Goal: Browse casually

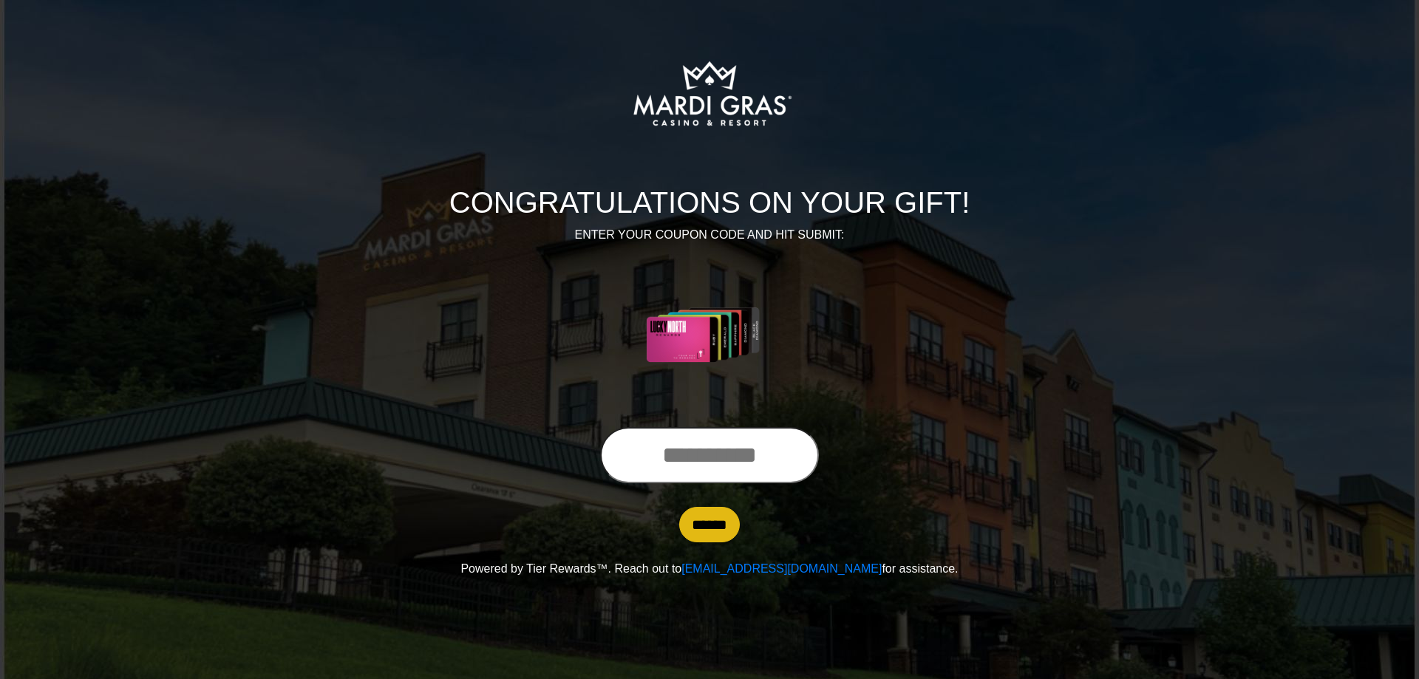
click at [677, 457] on input "text" at bounding box center [709, 455] width 219 height 56
type input "**********"
click at [716, 526] on input "******" at bounding box center [709, 524] width 61 height 35
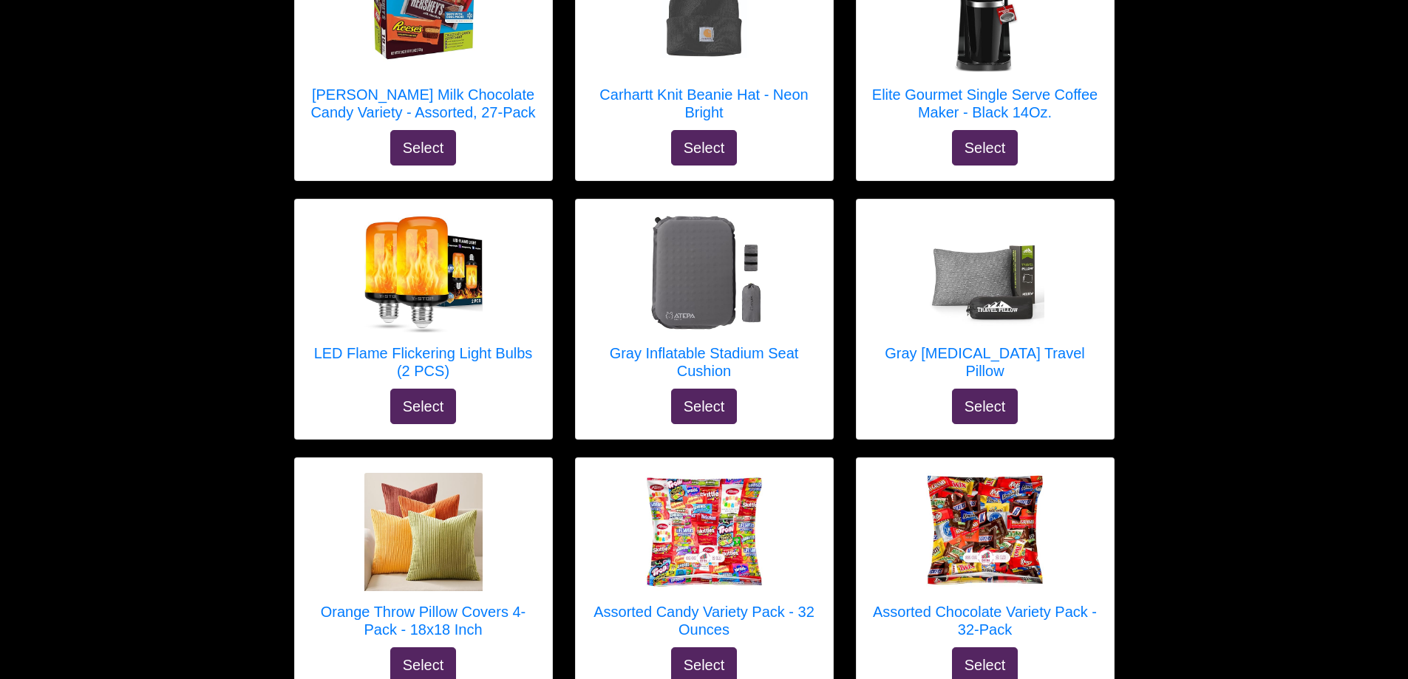
scroll to position [591, 0]
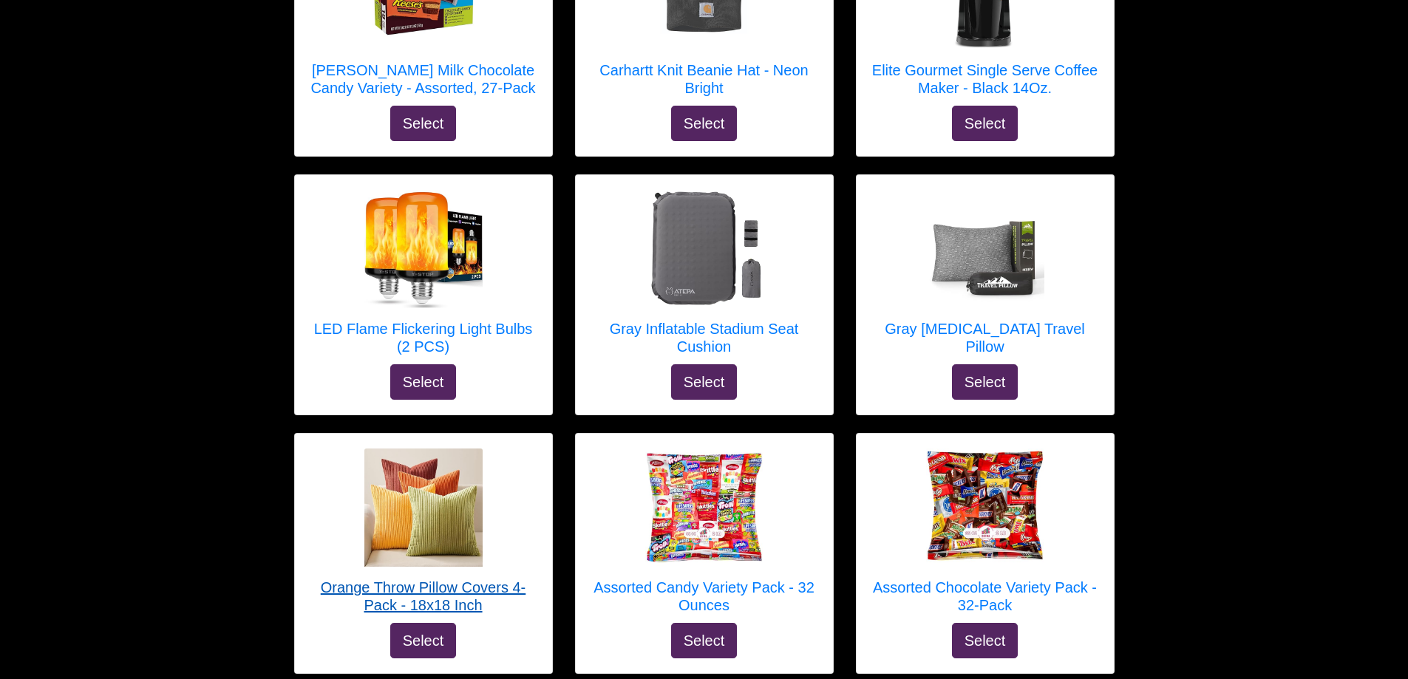
click at [412, 599] on h5 "Orange Throw Pillow Covers 4-Pack - 18x18 Inch" at bounding box center [424, 596] width 228 height 35
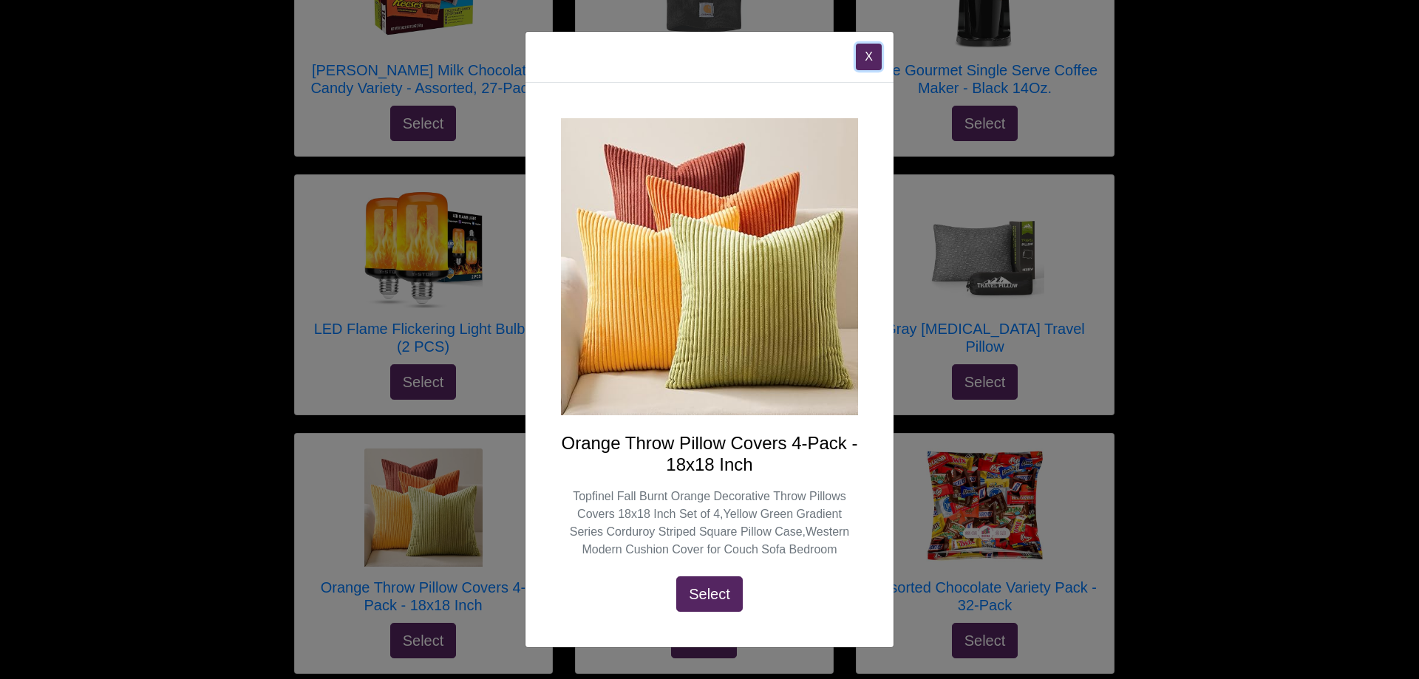
click at [871, 57] on button "X" at bounding box center [869, 57] width 26 height 27
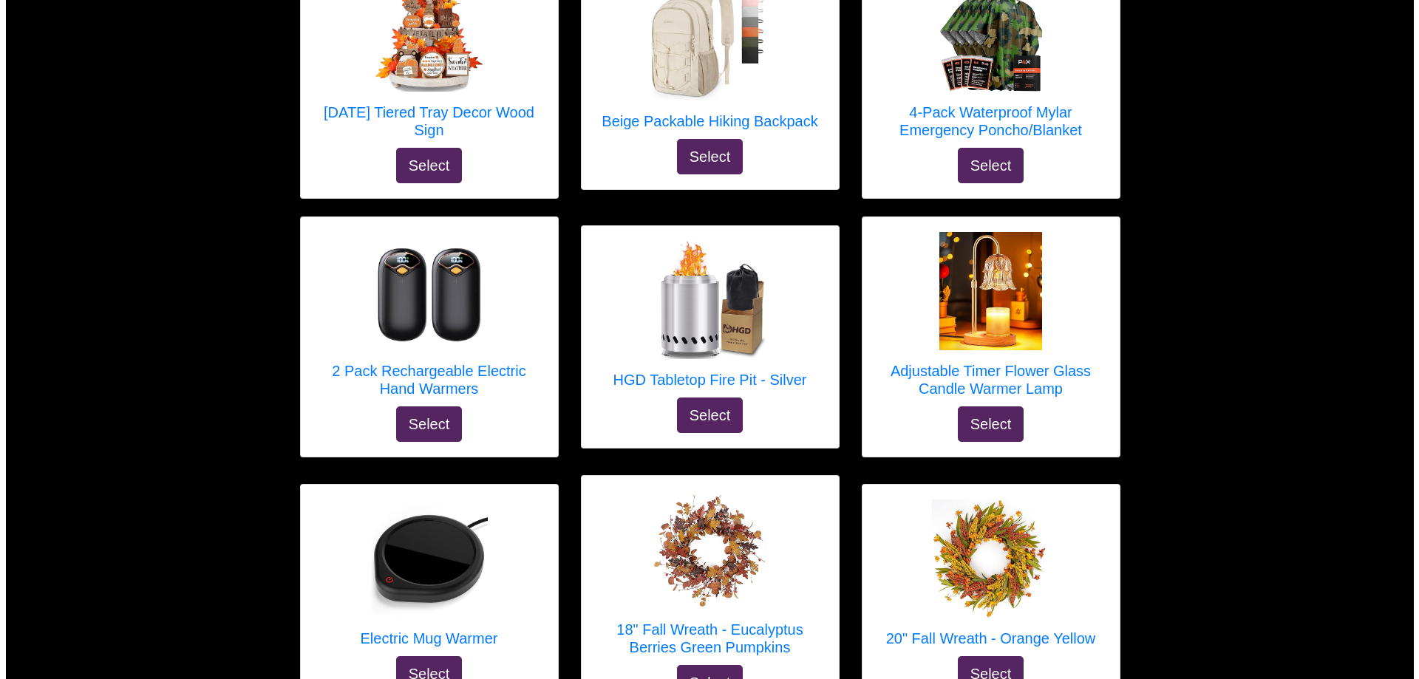
scroll to position [1626, 0]
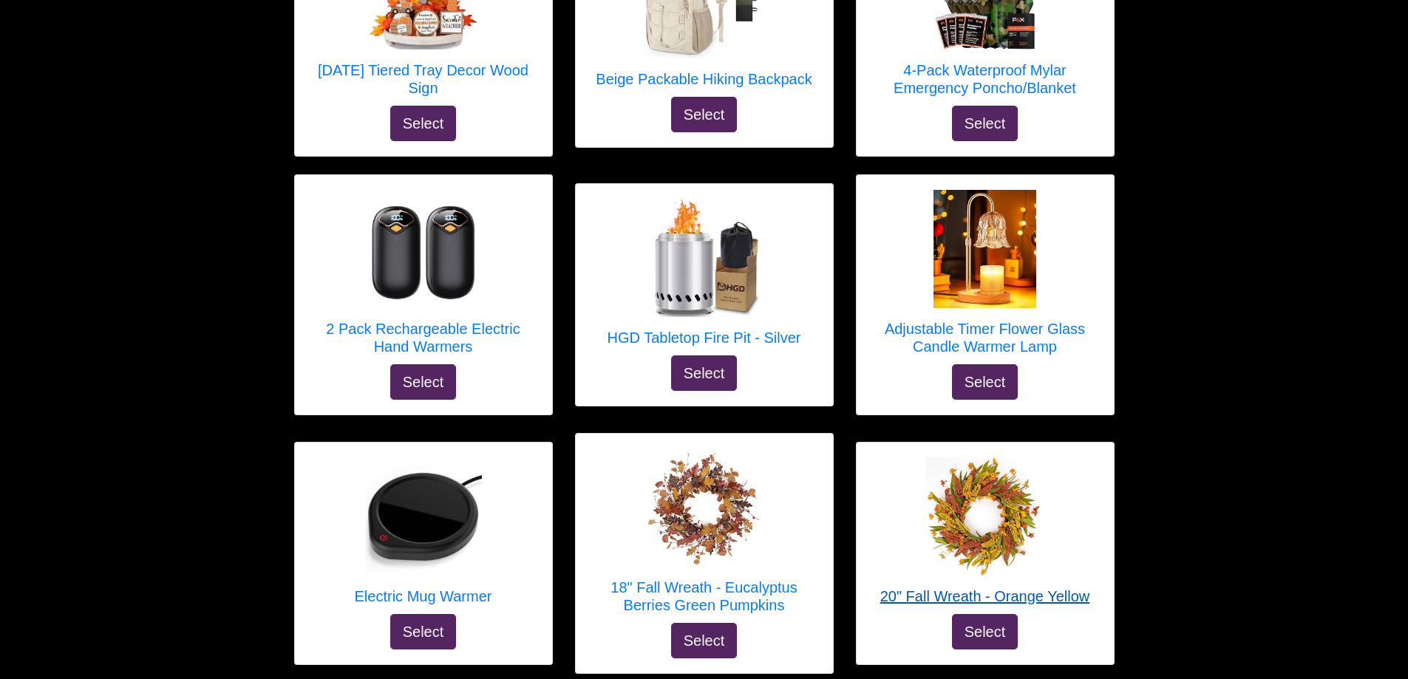
click at [924, 599] on h5 "20" Fall Wreath - Orange Yellow" at bounding box center [985, 597] width 210 height 18
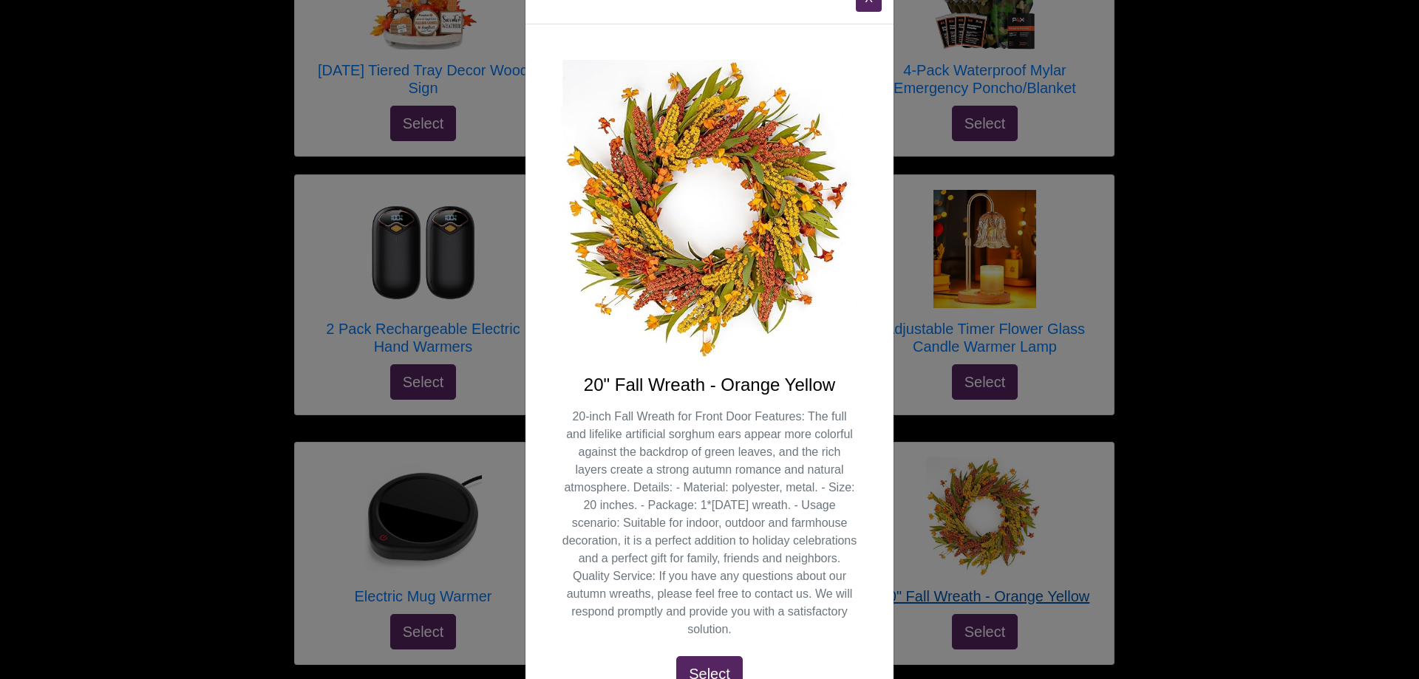
scroll to position [74, 0]
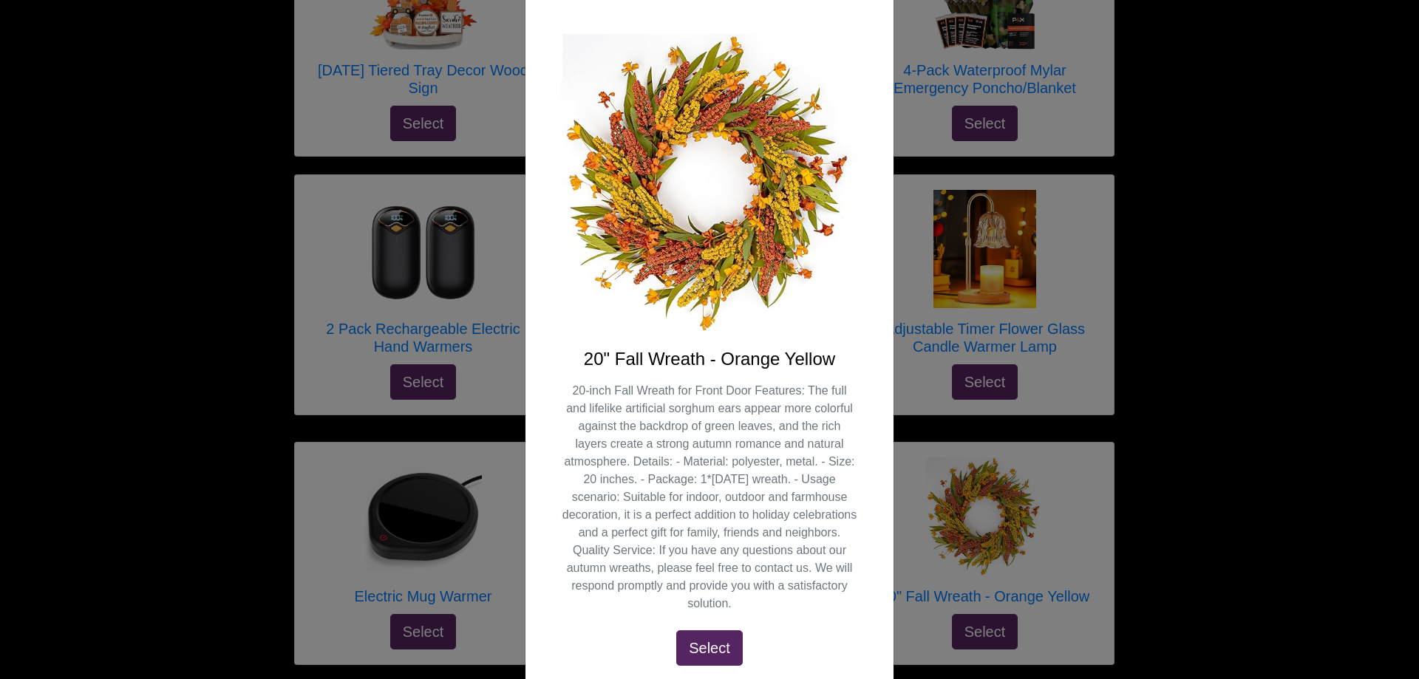
click at [823, 250] on img at bounding box center [709, 182] width 297 height 297
click at [1192, 284] on div "X 20" Fall Wreath - Orange Yellow 20-inch Fall Wreath for Front Door Features: …" at bounding box center [709, 339] width 1419 height 679
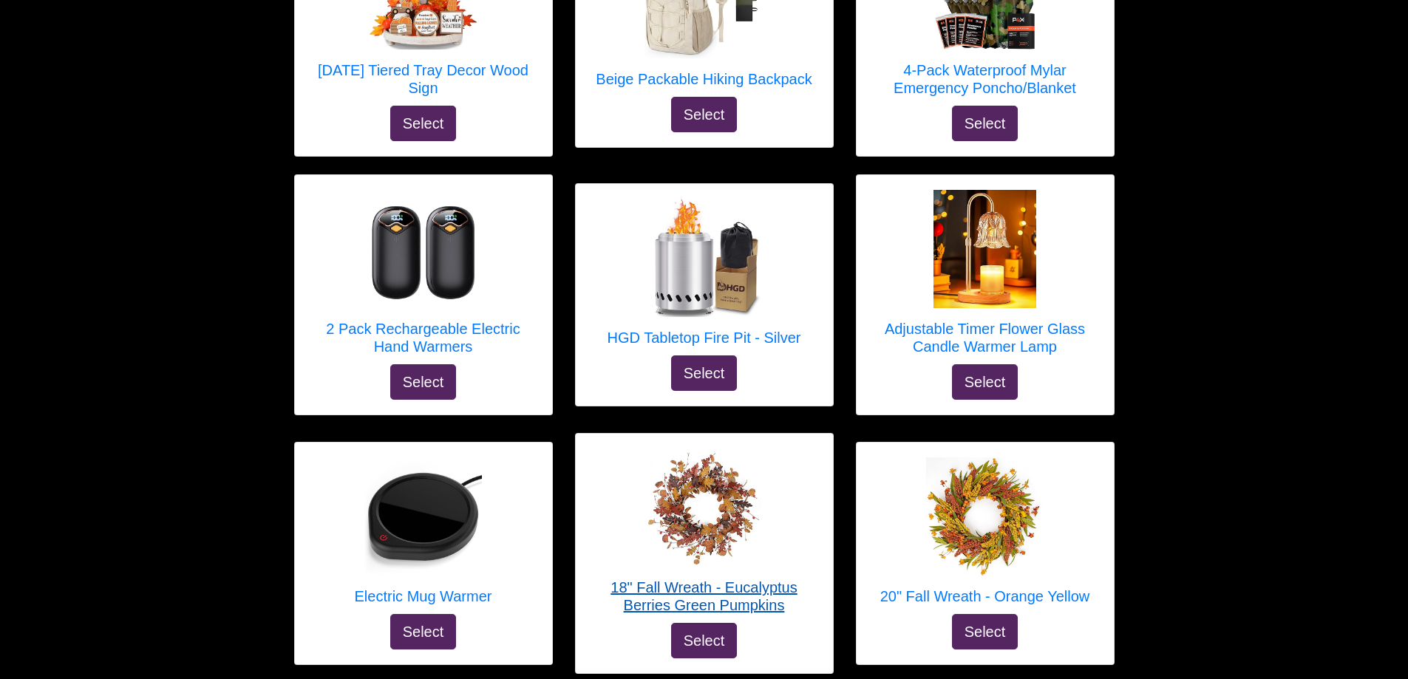
click at [705, 596] on h5 "18" Fall Wreath - Eucalyptus Berries Green Pumpkins" at bounding box center [705, 596] width 228 height 35
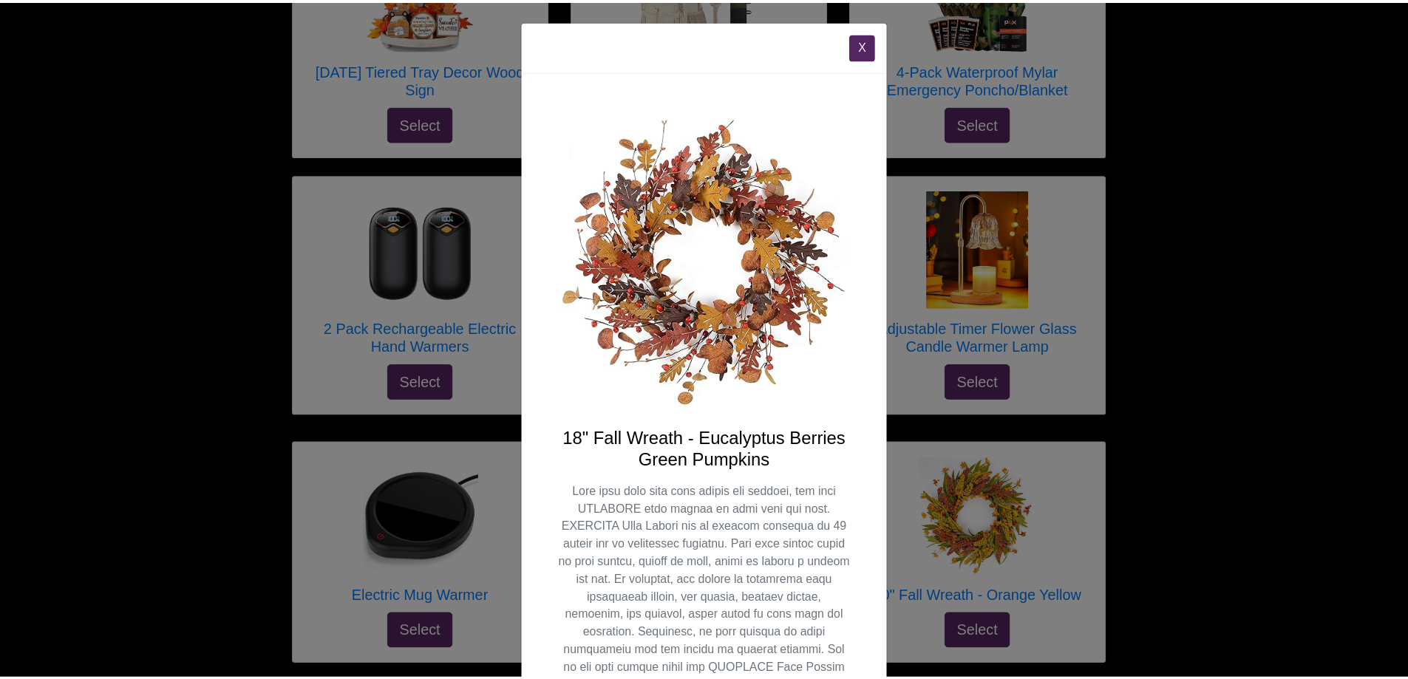
scroll to position [0, 0]
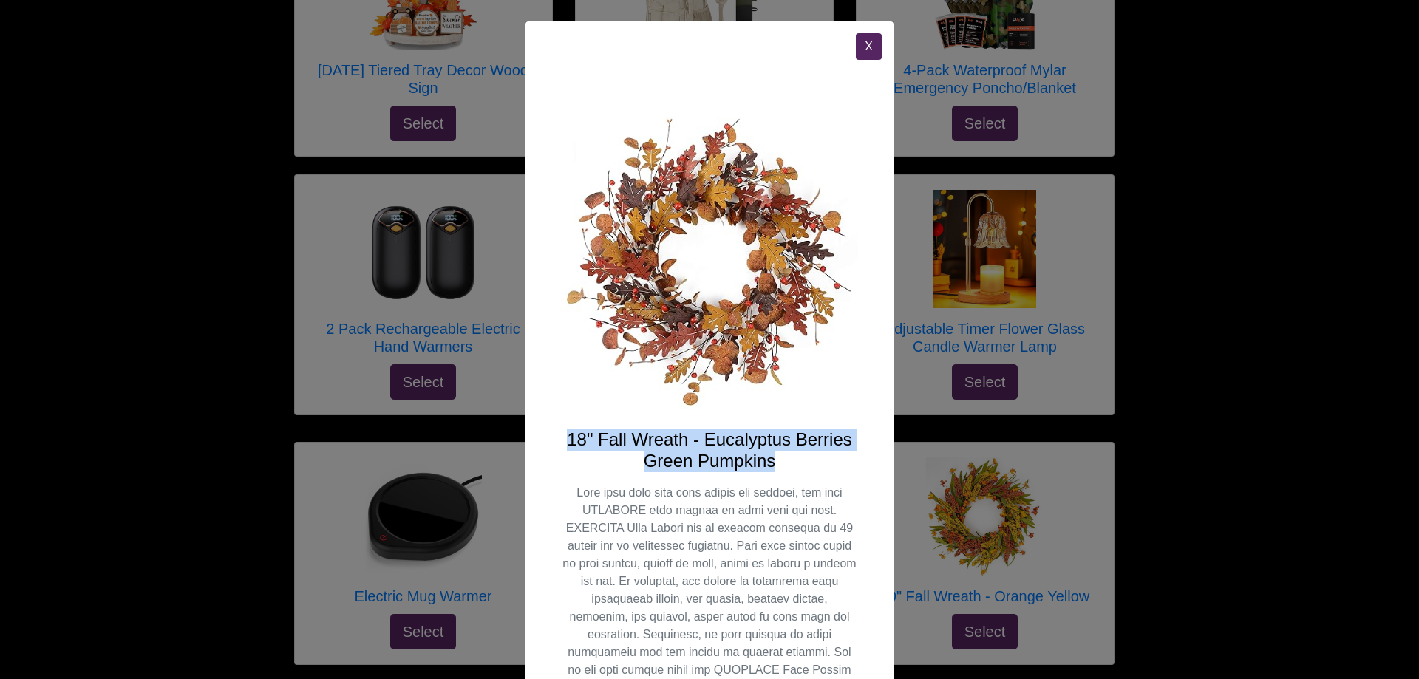
drag, startPoint x: 564, startPoint y: 441, endPoint x: 821, endPoint y: 452, distance: 257.5
click at [821, 452] on h4 "18" Fall Wreath - Eucalyptus Berries Green Pumpkins" at bounding box center [709, 450] width 297 height 43
copy h4 "18" Fall Wreath - Eucalyptus Berries Green Pumpkins"
click at [861, 52] on button "X" at bounding box center [869, 46] width 26 height 27
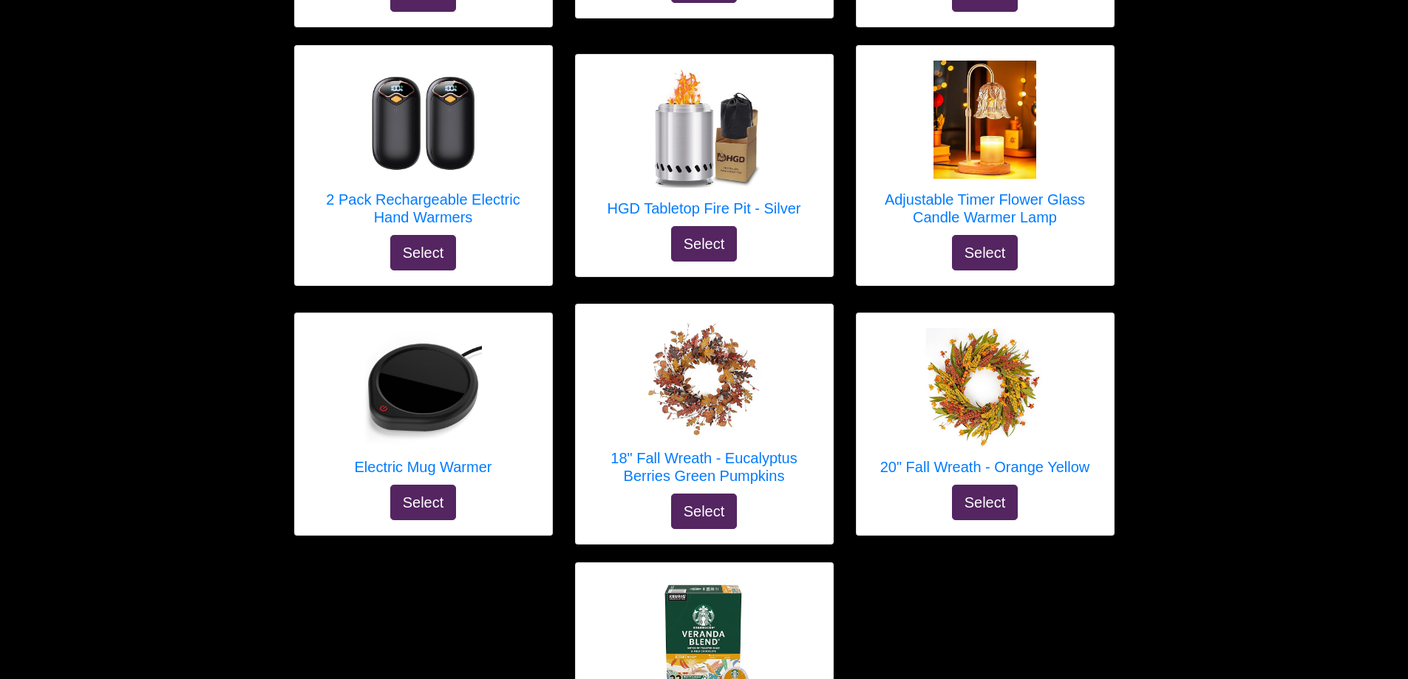
scroll to position [1700, 0]
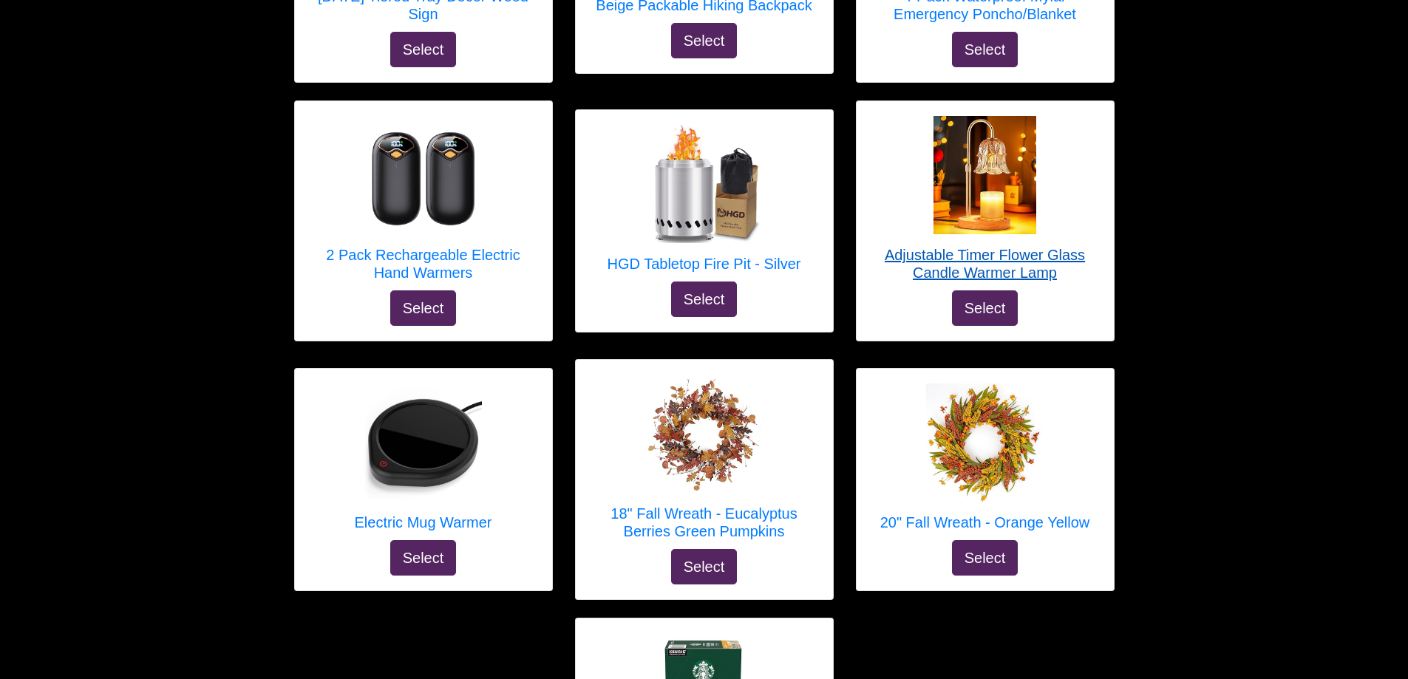
click at [955, 187] on img at bounding box center [985, 175] width 118 height 118
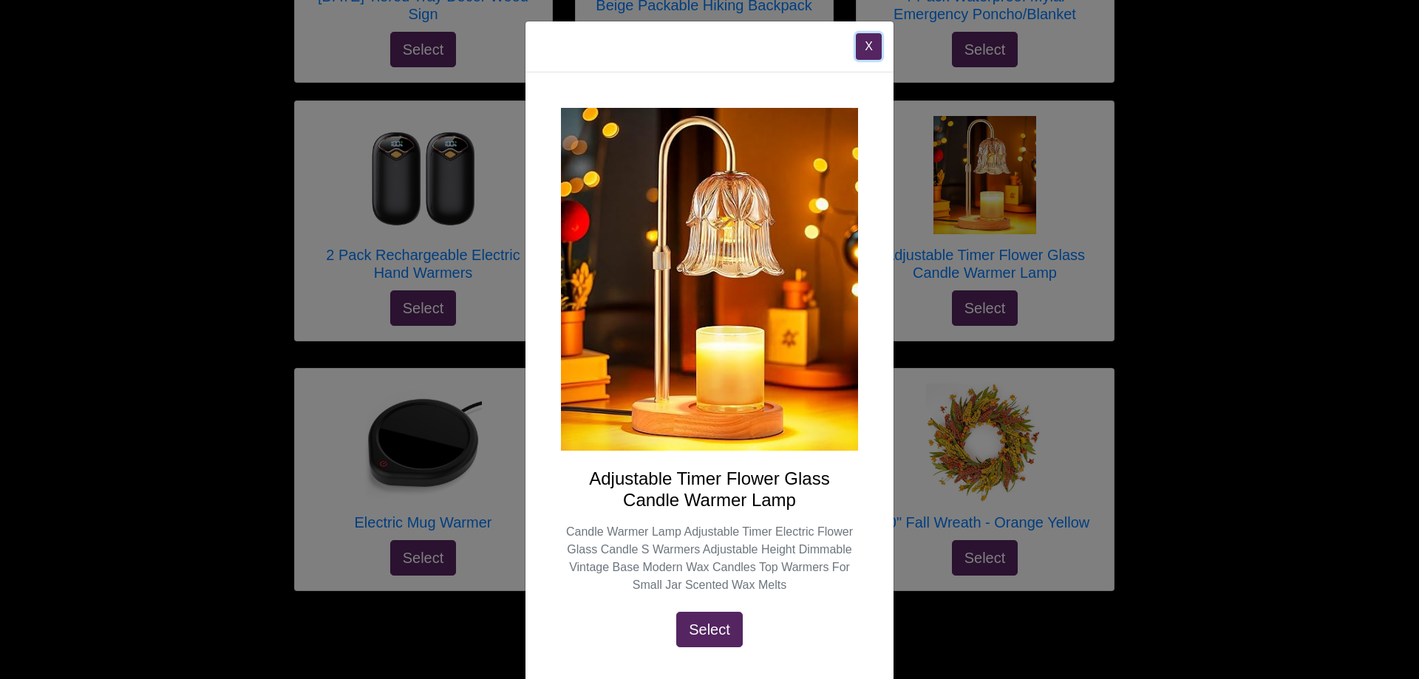
click at [857, 52] on button "X" at bounding box center [869, 46] width 26 height 27
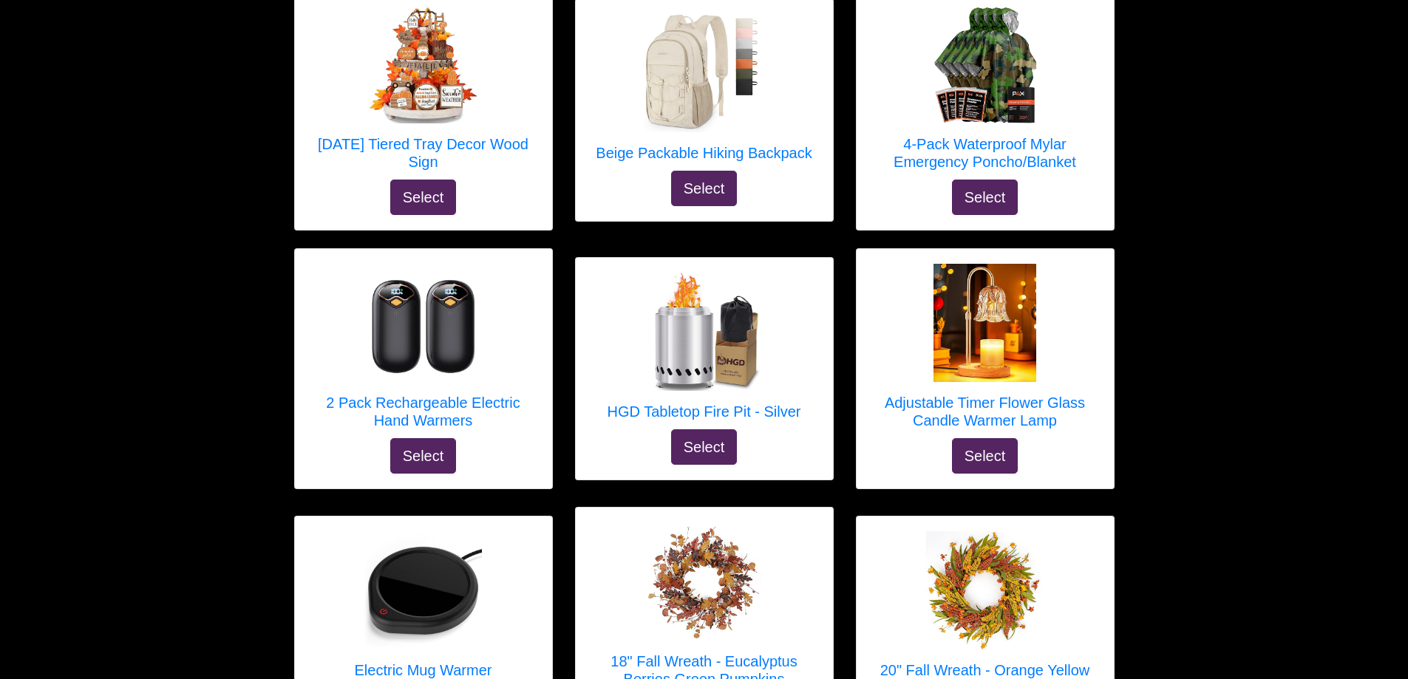
scroll to position [1478, 0]
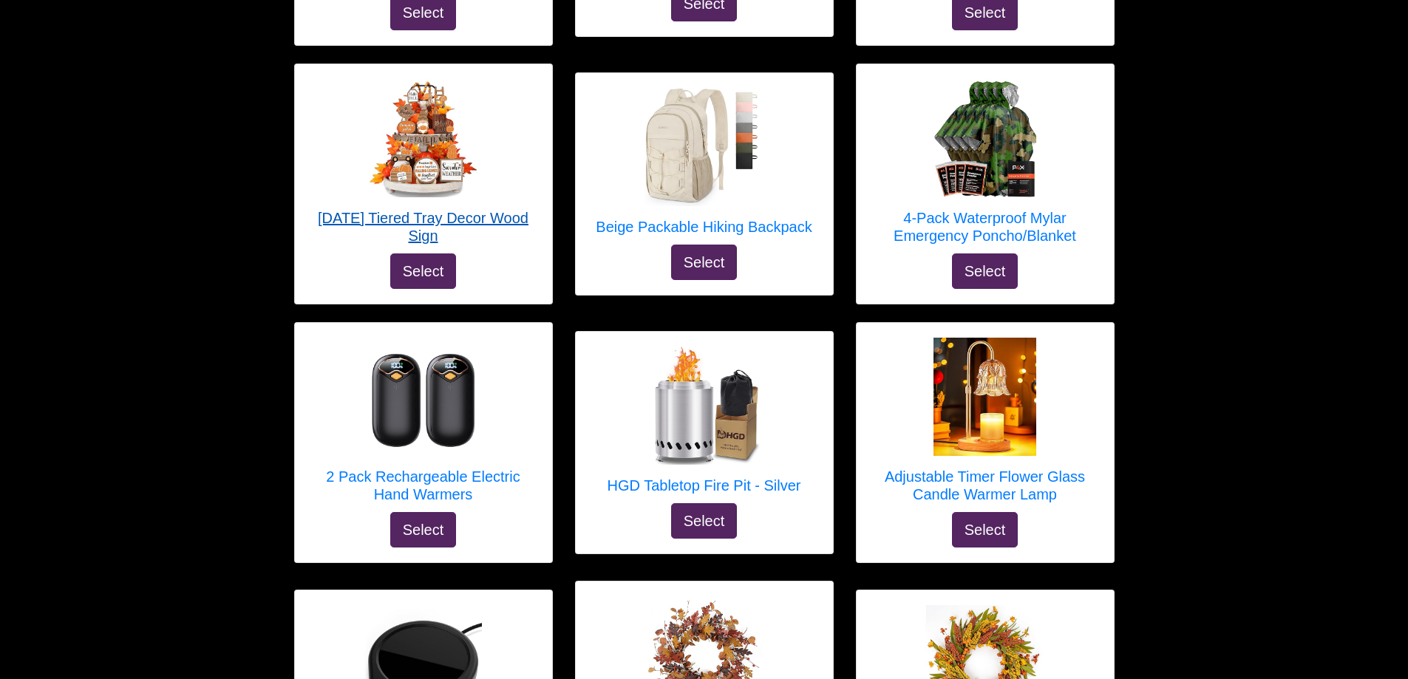
click at [466, 223] on h5 "[DATE] Tiered Tray Decor Wood Sign" at bounding box center [424, 226] width 228 height 35
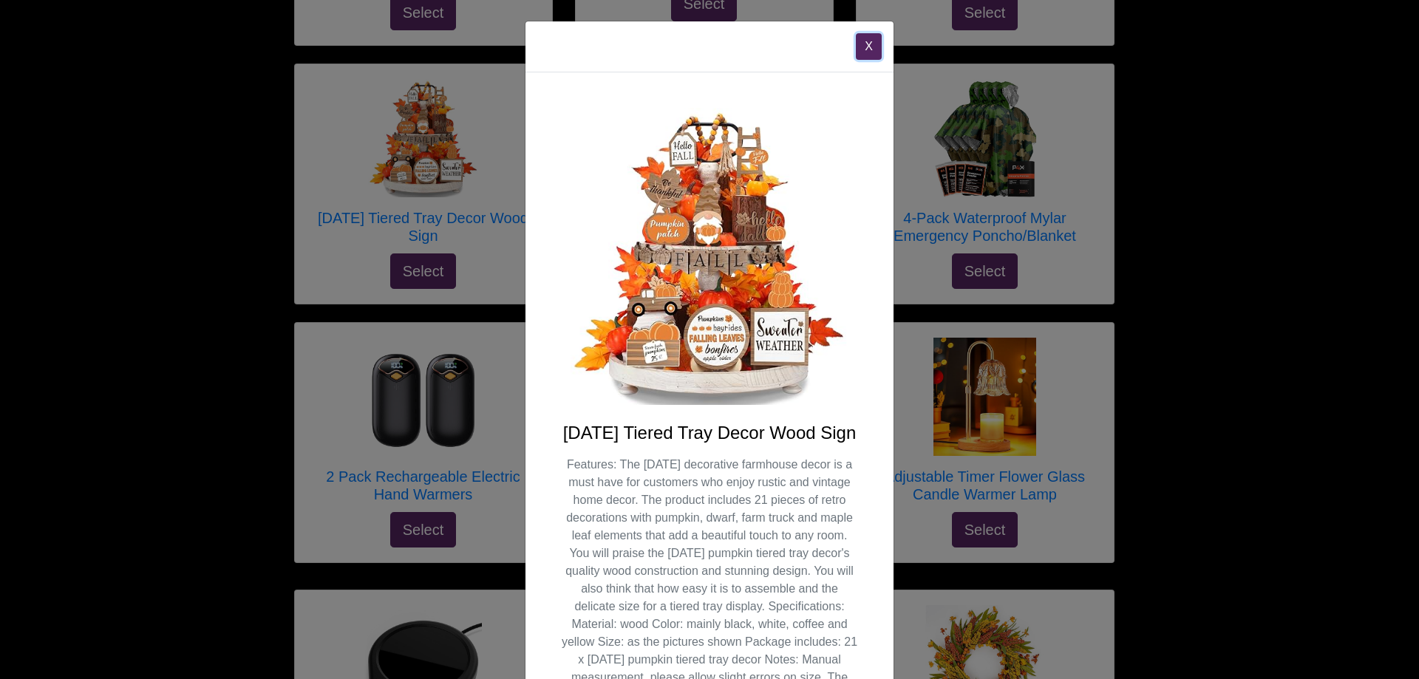
click at [862, 51] on button "X" at bounding box center [869, 46] width 26 height 27
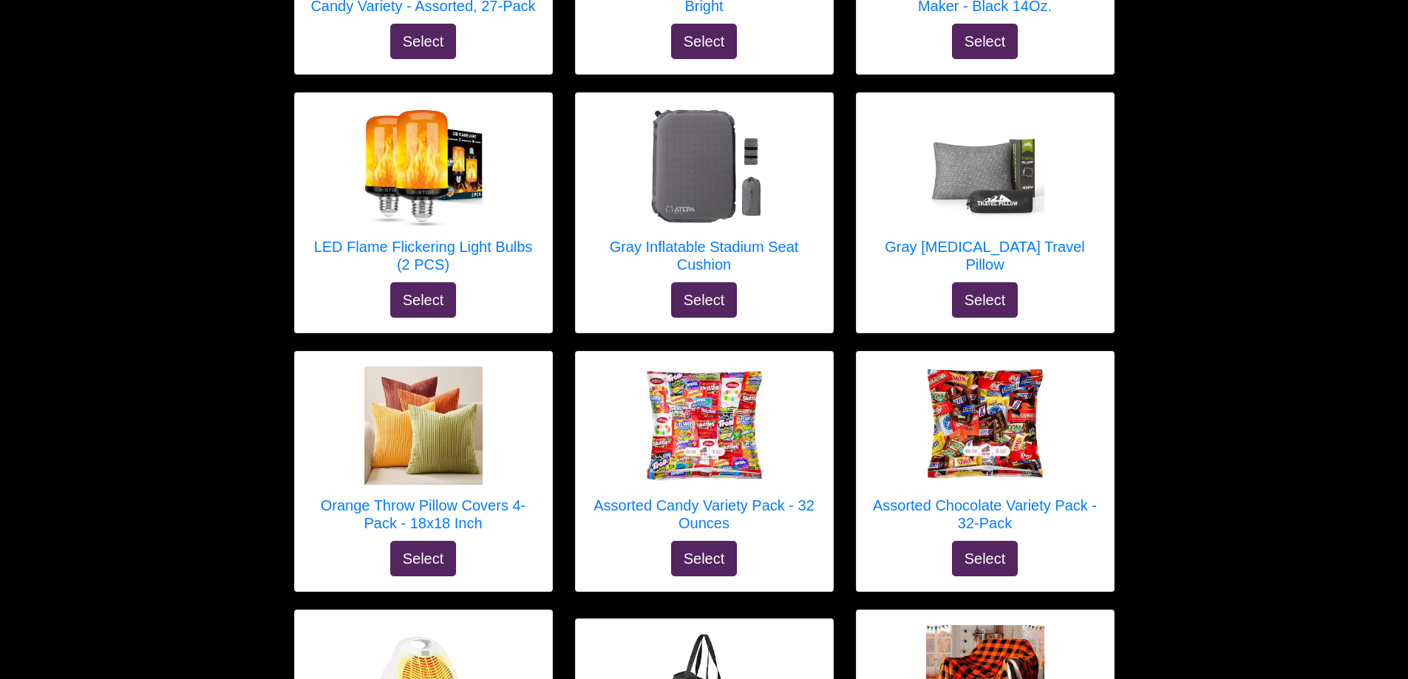
scroll to position [665, 0]
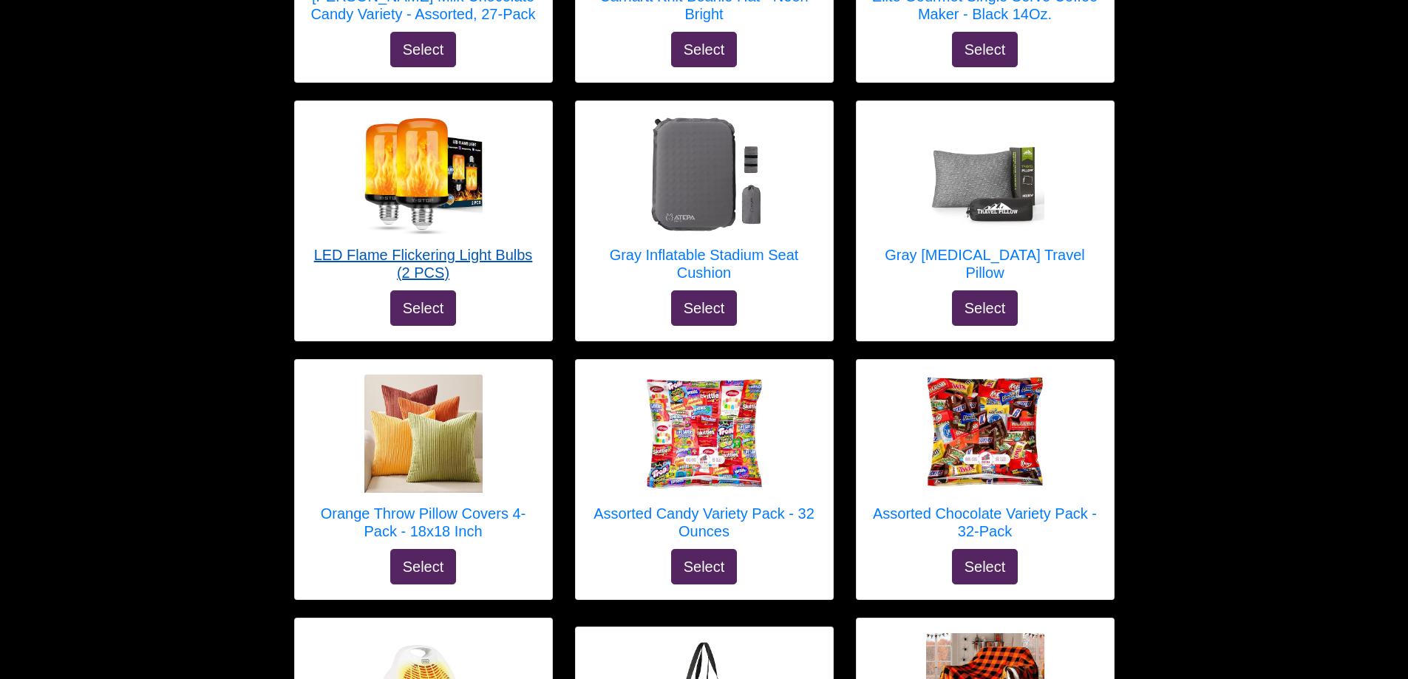
click at [330, 259] on h5 "LED Flame Flickering Light Bulbs (2 PCS)" at bounding box center [424, 263] width 228 height 35
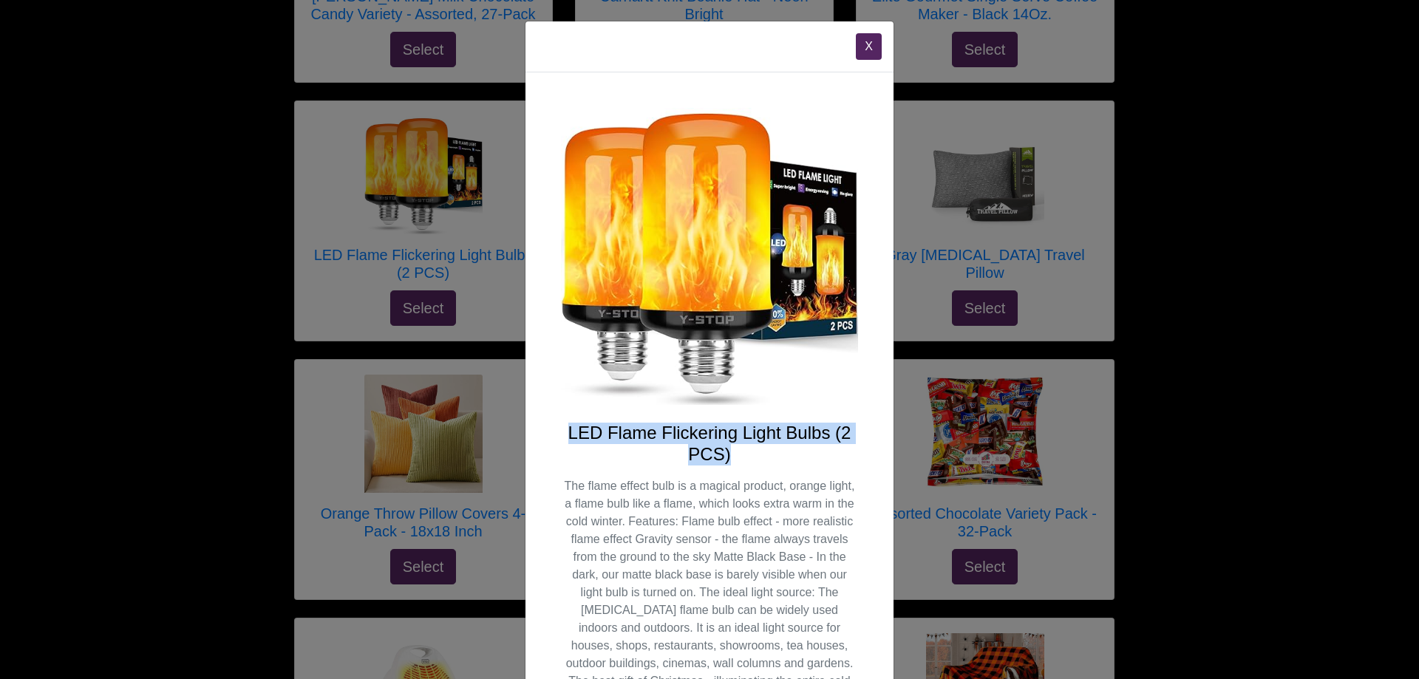
drag, startPoint x: 563, startPoint y: 431, endPoint x: 803, endPoint y: 459, distance: 242.6
click at [803, 459] on h4 "LED Flame Flickering Light Bulbs (2 PCS)" at bounding box center [709, 444] width 297 height 43
copy h4 "LED Flame Flickering Light Bulbs (2 PCS)"
click at [863, 47] on button "X" at bounding box center [869, 46] width 26 height 27
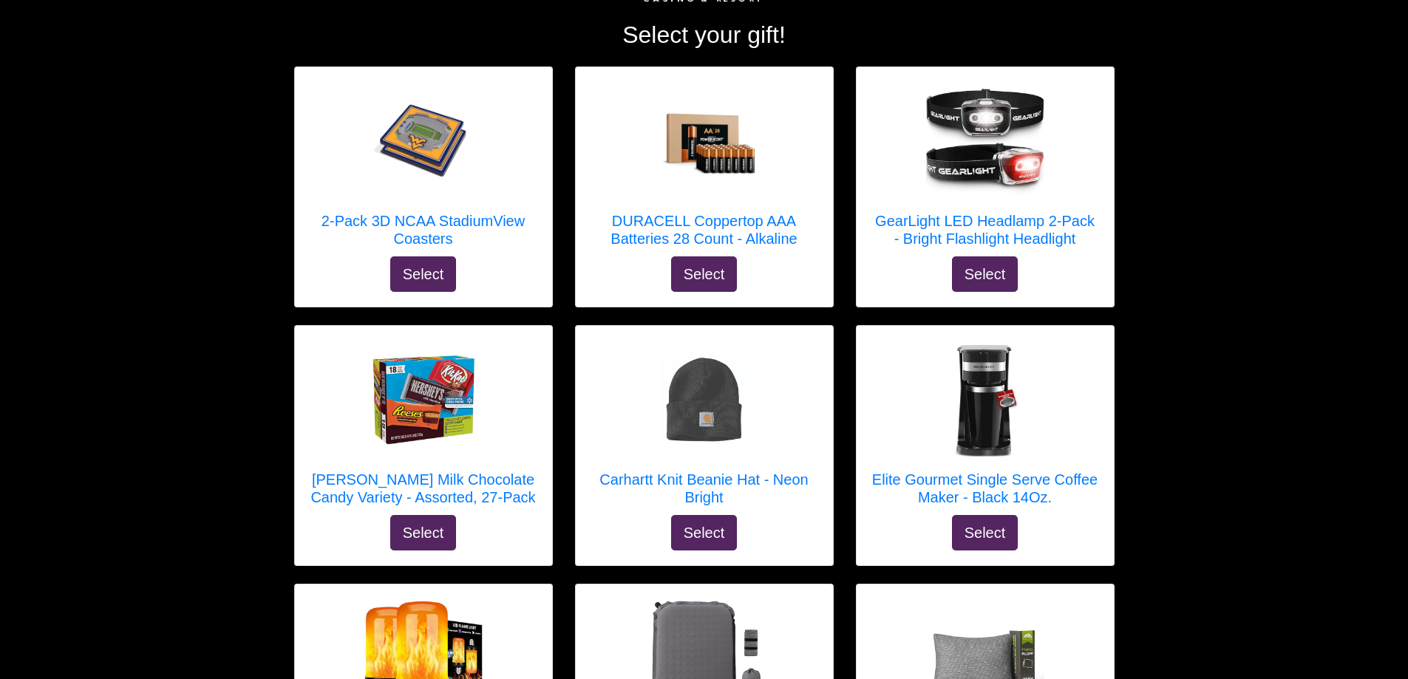
scroll to position [148, 0]
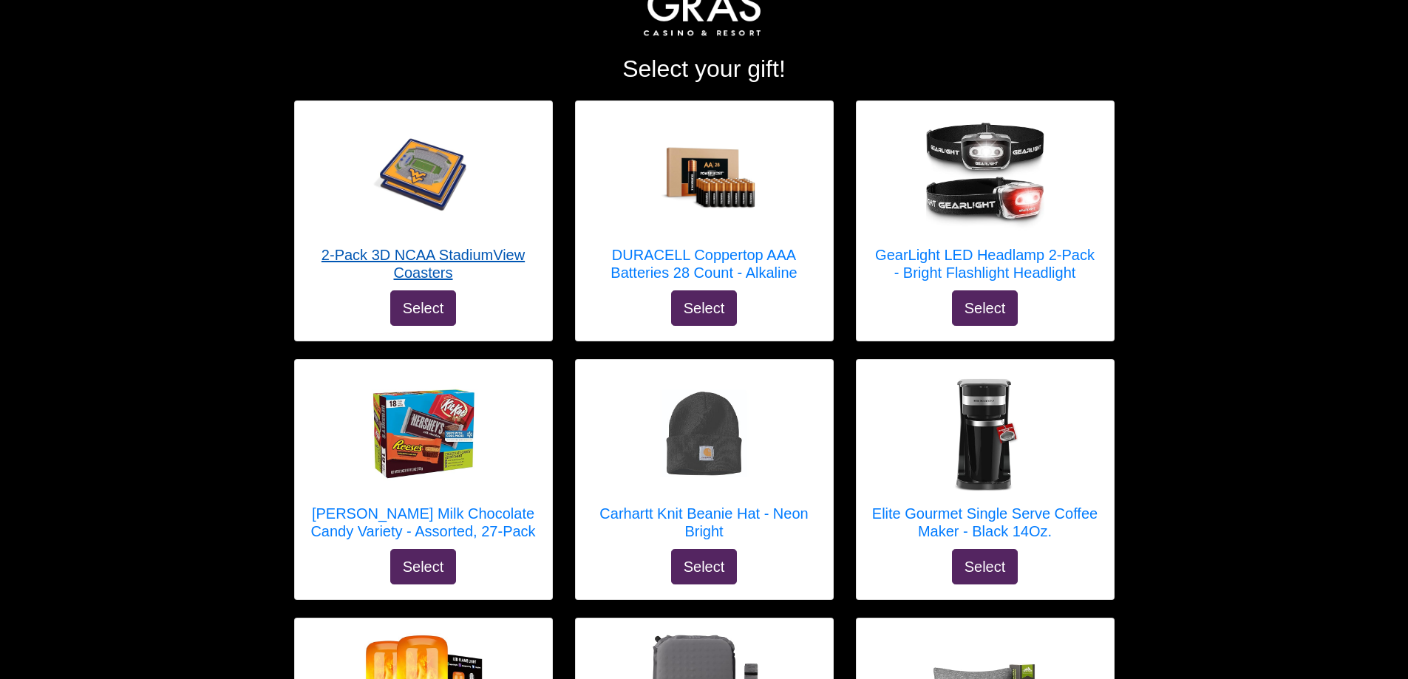
click at [435, 175] on img at bounding box center [423, 176] width 118 height 84
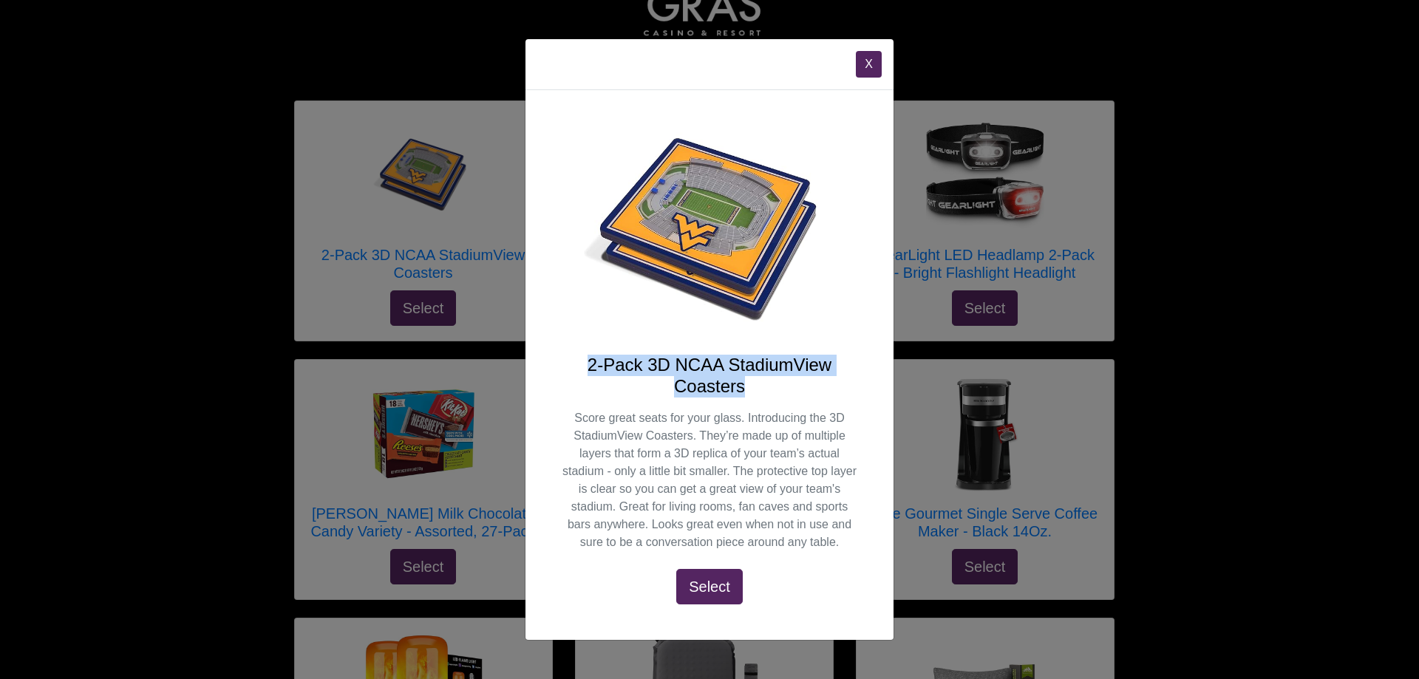
drag, startPoint x: 586, startPoint y: 367, endPoint x: 816, endPoint y: 381, distance: 230.3
click at [816, 381] on h4 "2-Pack 3D NCAA StadiumView Coasters" at bounding box center [709, 376] width 297 height 43
copy h4 "2-Pack 3D NCAA StadiumView Coasters"
click at [869, 66] on button "X" at bounding box center [869, 64] width 26 height 27
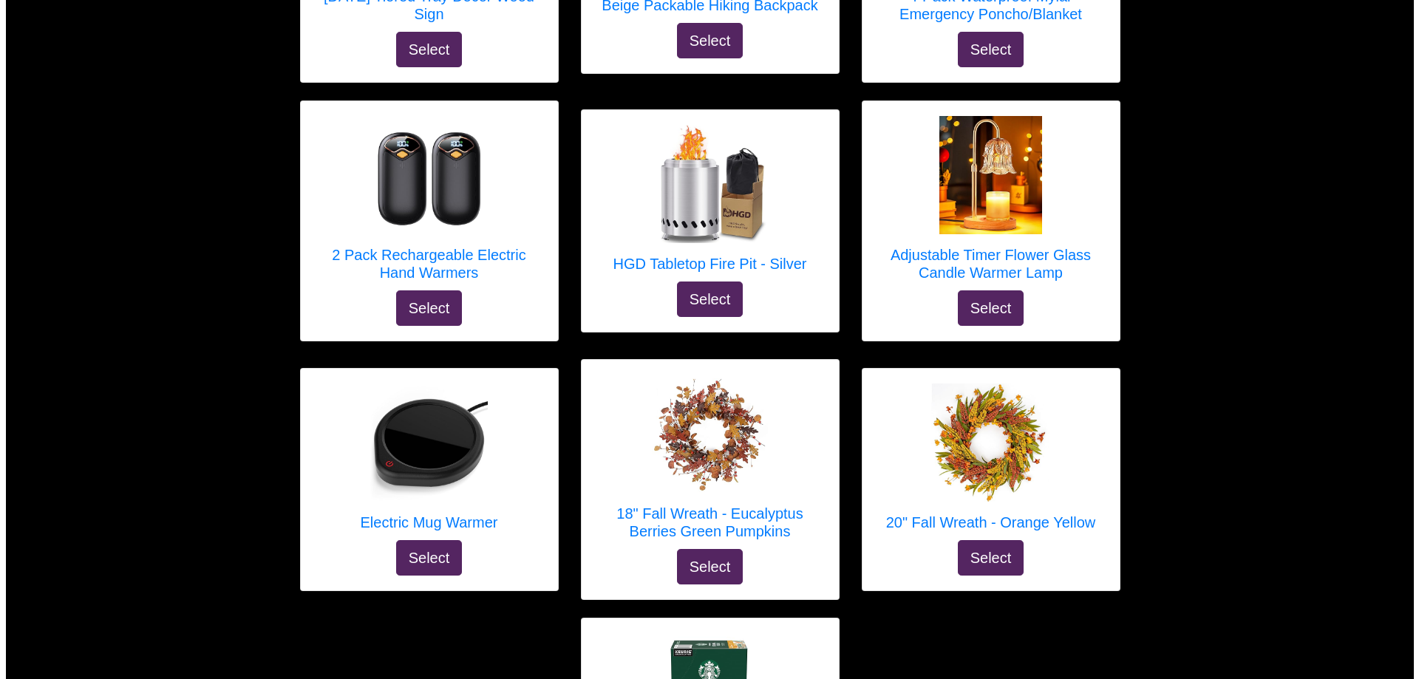
scroll to position [1723, 0]
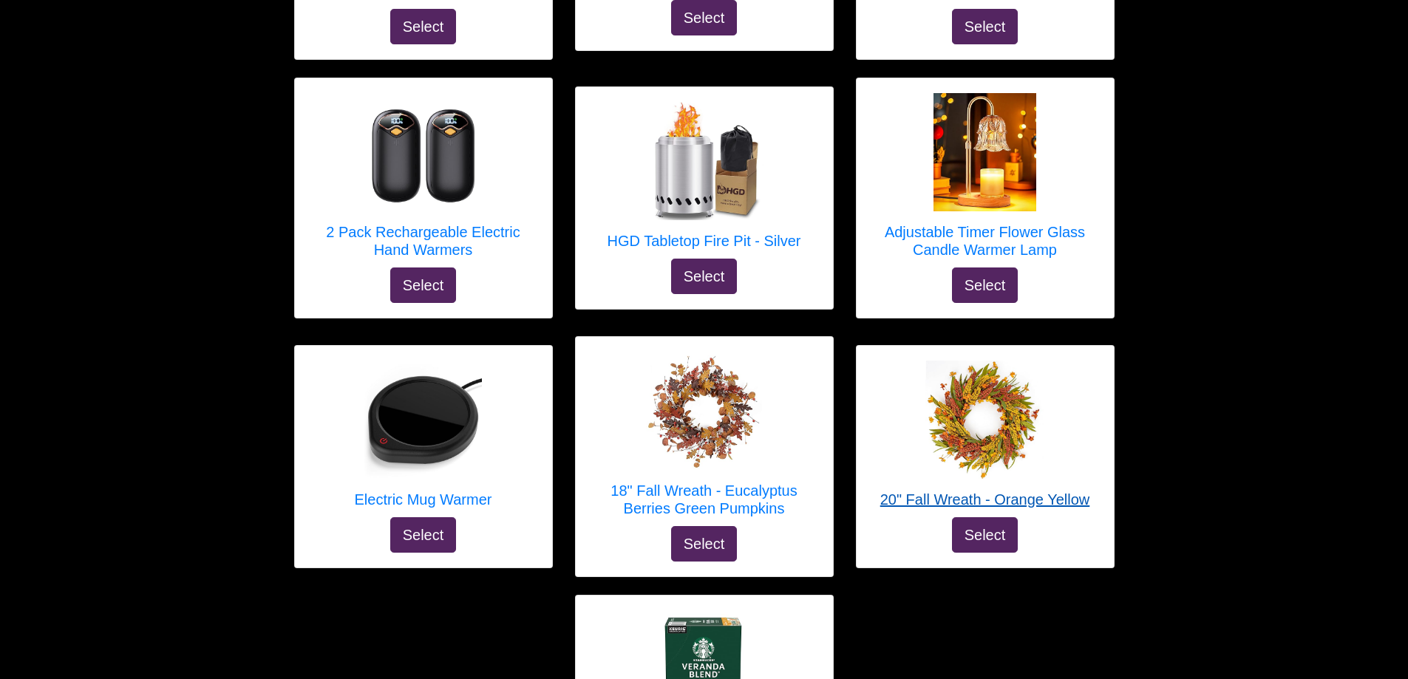
click at [960, 501] on h5 "20" Fall Wreath - Orange Yellow" at bounding box center [985, 500] width 210 height 18
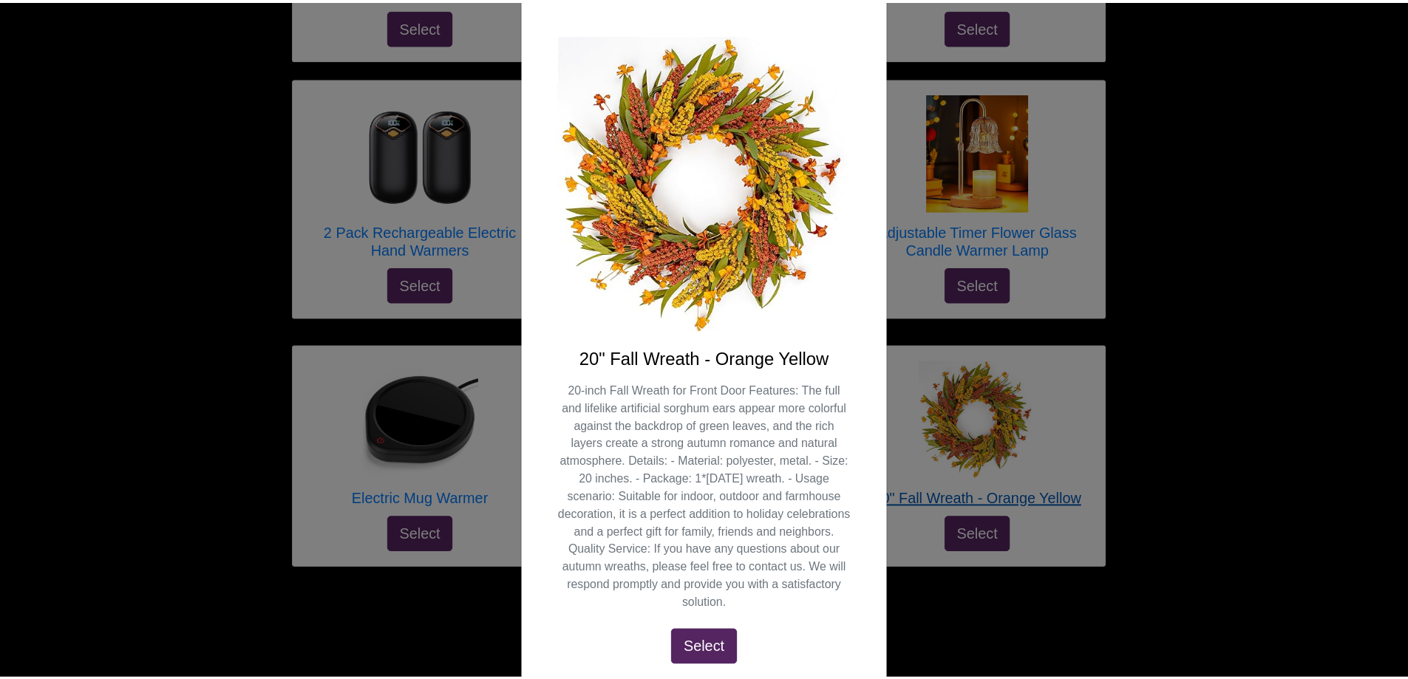
scroll to position [0, 0]
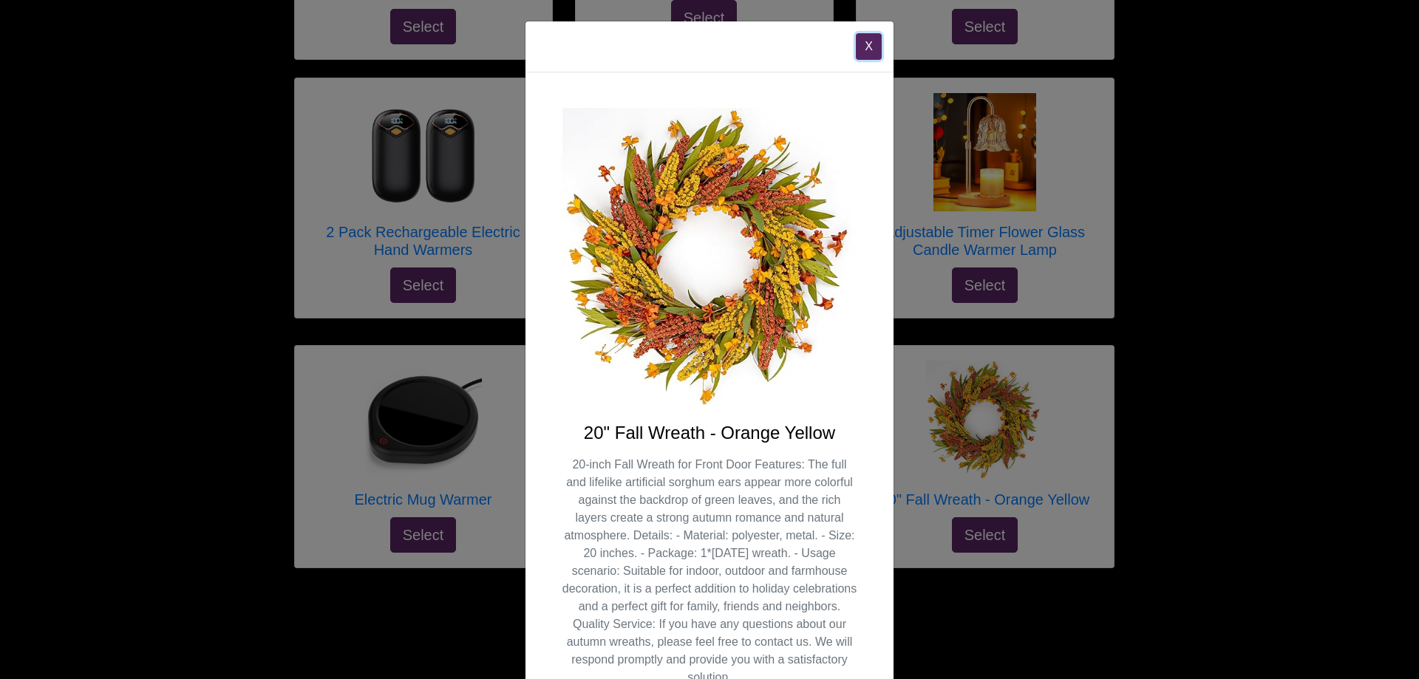
click at [861, 45] on button "X" at bounding box center [869, 46] width 26 height 27
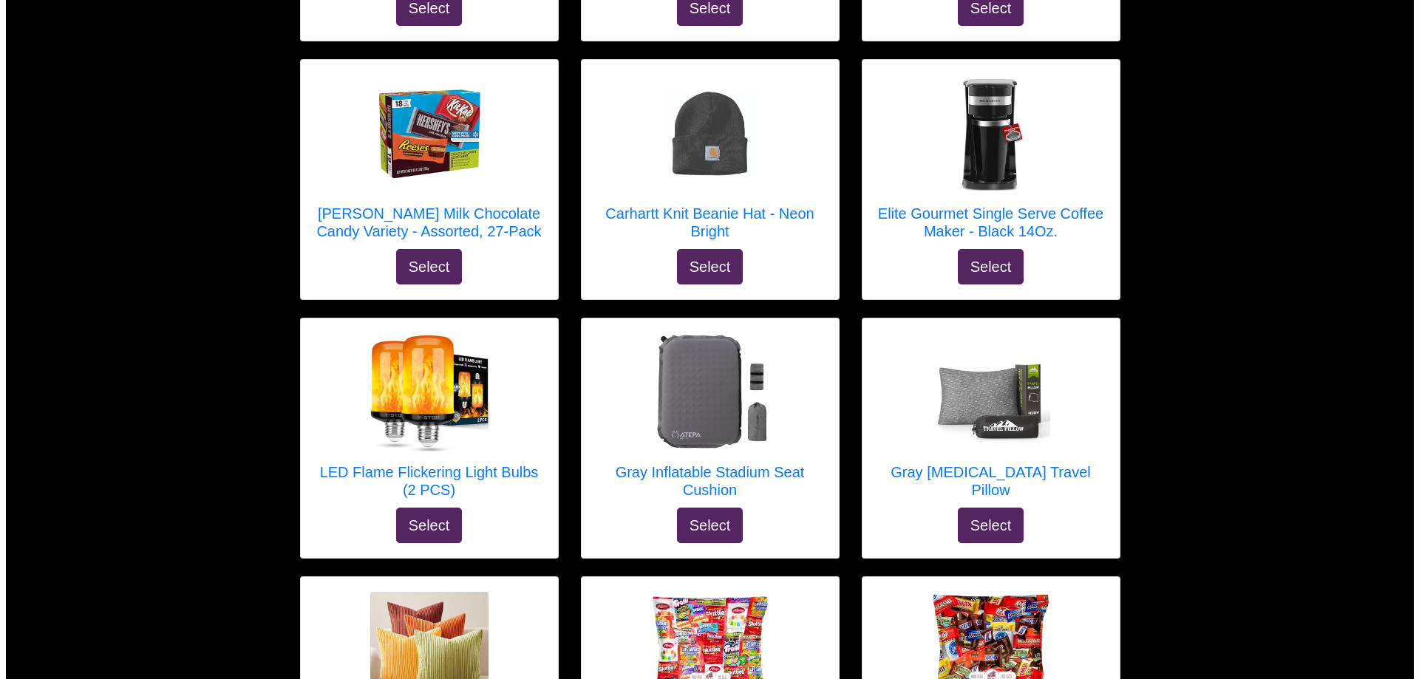
scroll to position [319, 0]
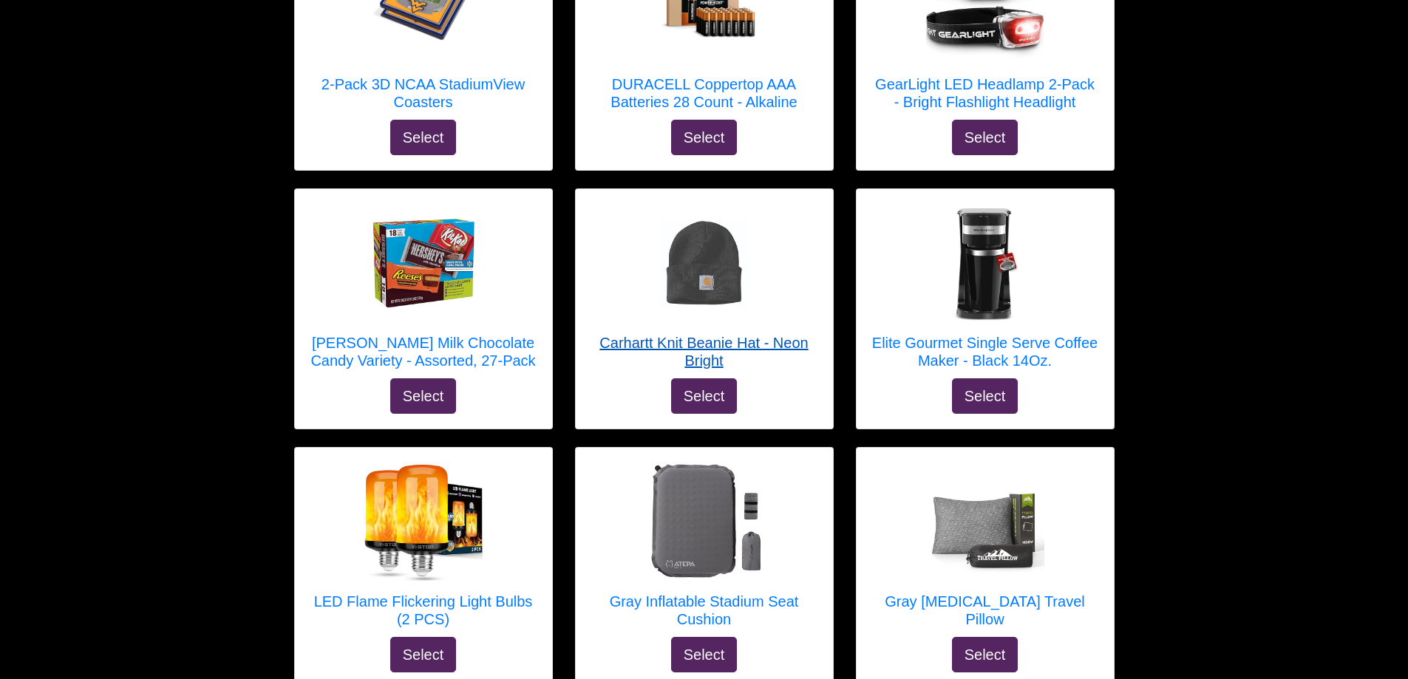
click at [683, 351] on h5 "Carhartt Knit Beanie Hat - Neon Bright" at bounding box center [705, 351] width 228 height 35
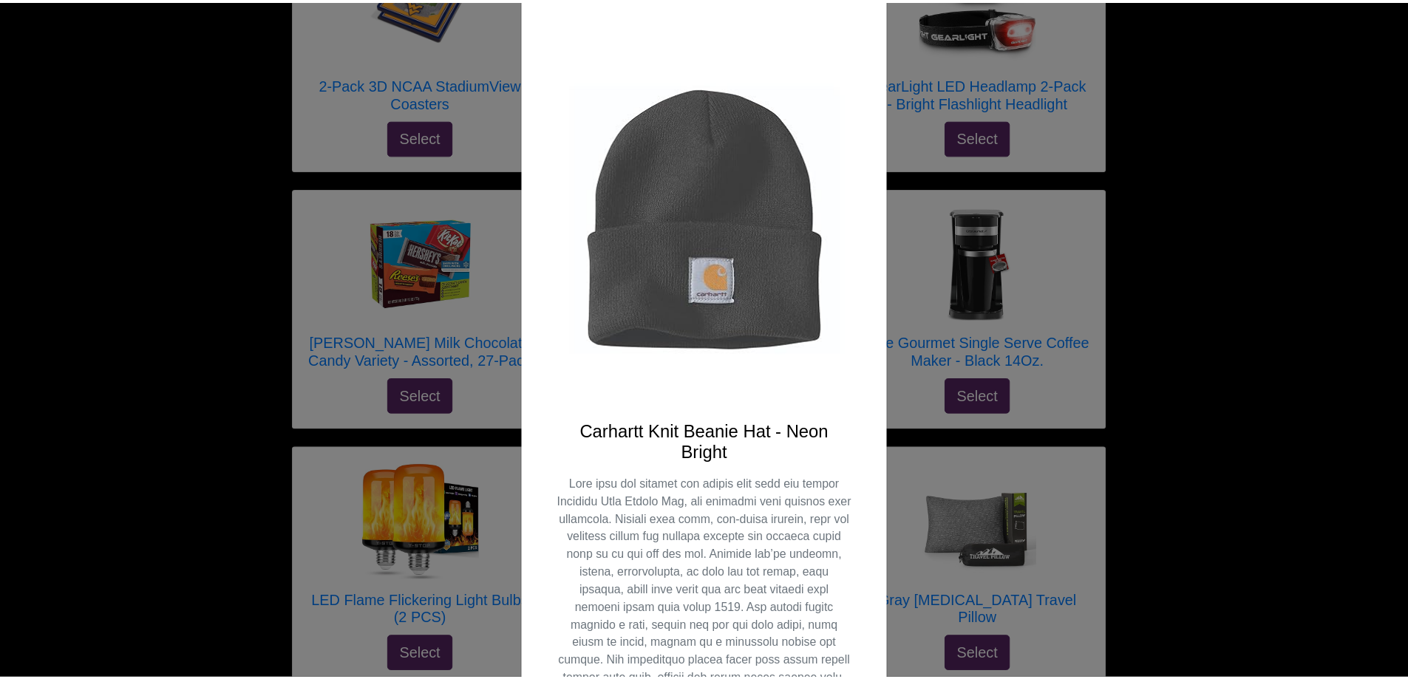
scroll to position [0, 0]
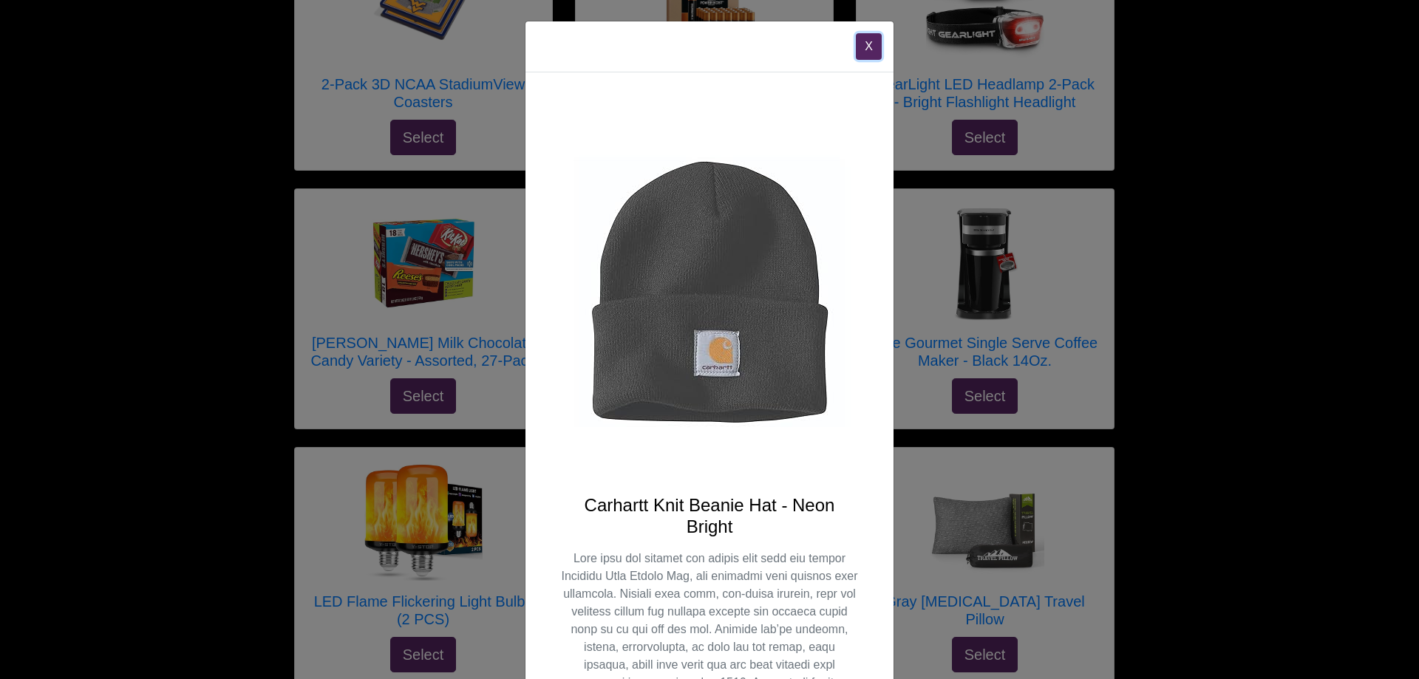
click at [860, 50] on button "X" at bounding box center [869, 46] width 26 height 27
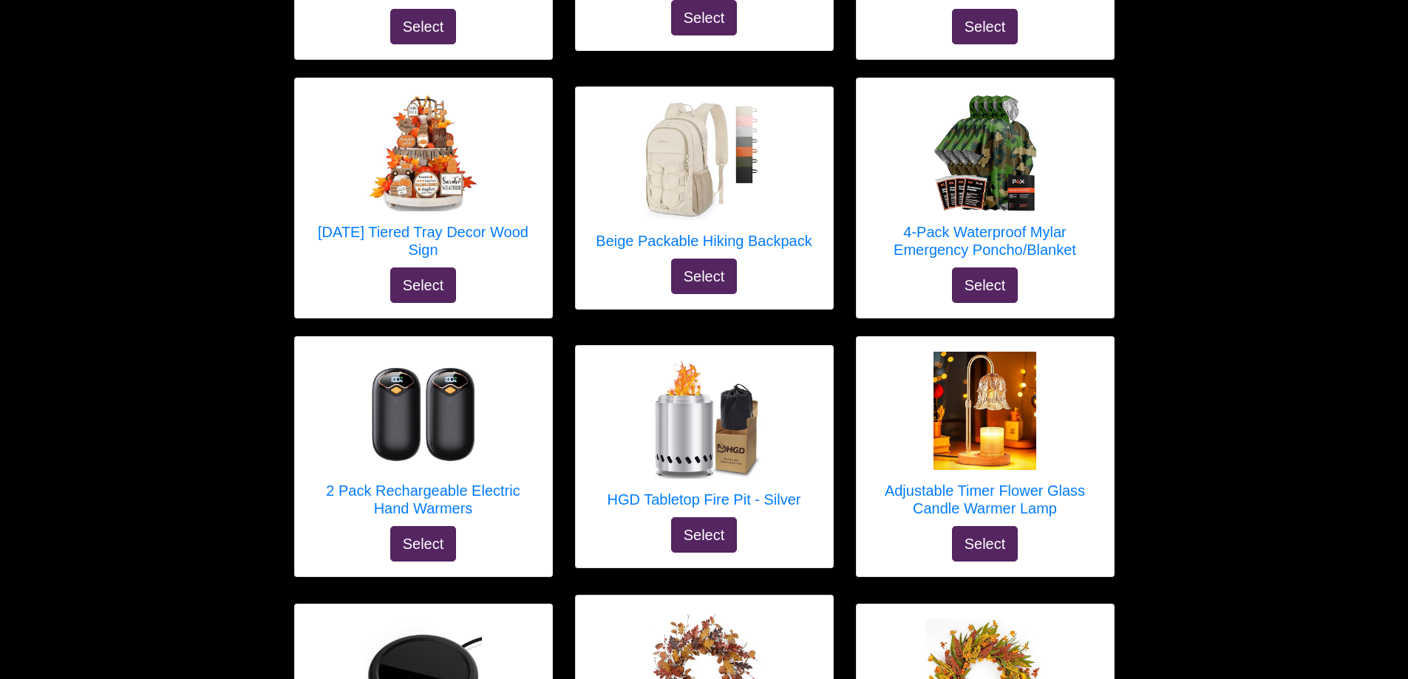
scroll to position [1501, 0]
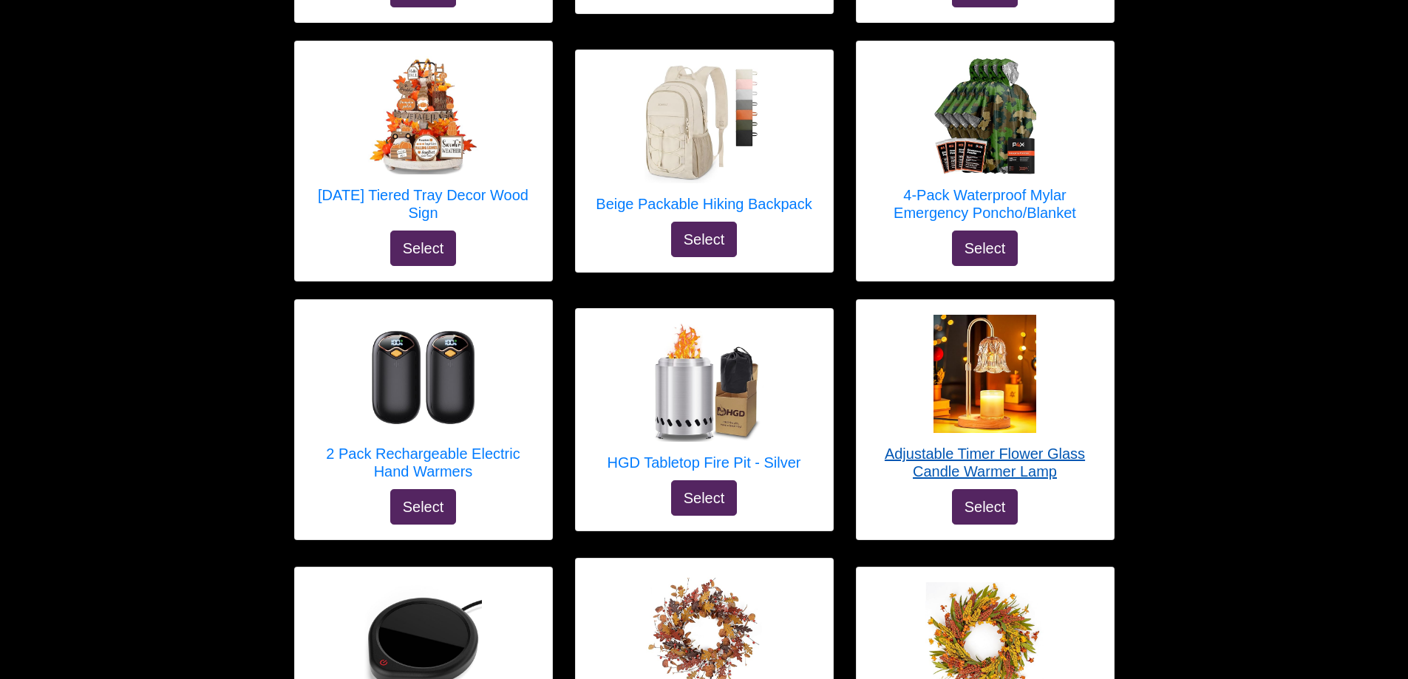
click at [1017, 461] on h5 "Adjustable Timer Flower Glass Candle Warmer Lamp" at bounding box center [985, 462] width 228 height 35
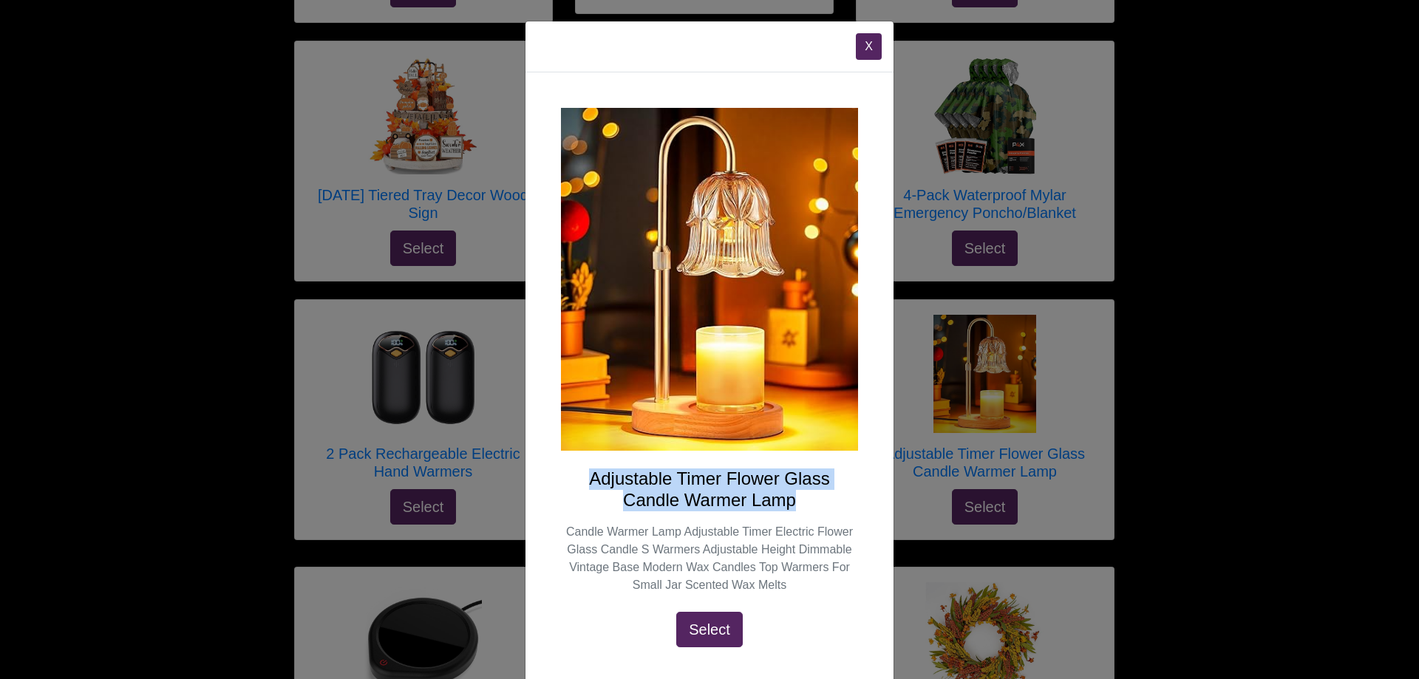
drag, startPoint x: 588, startPoint y: 476, endPoint x: 832, endPoint y: 492, distance: 245.2
click at [832, 492] on h4 "Adjustable Timer Flower Glass Candle Warmer Lamp" at bounding box center [709, 490] width 297 height 43
copy h4 "Adjustable Timer Flower Glass Candle Warmer Lamp"
click at [862, 45] on button "X" at bounding box center [869, 46] width 26 height 27
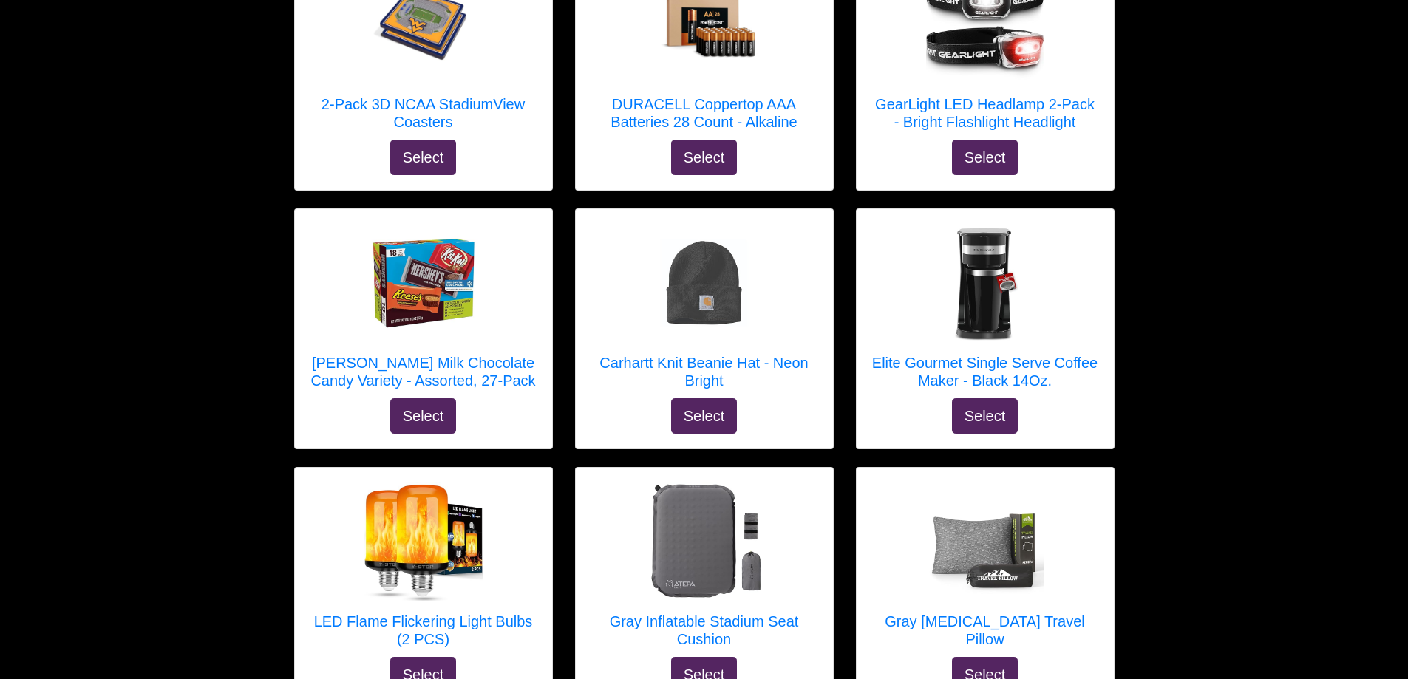
scroll to position [97, 0]
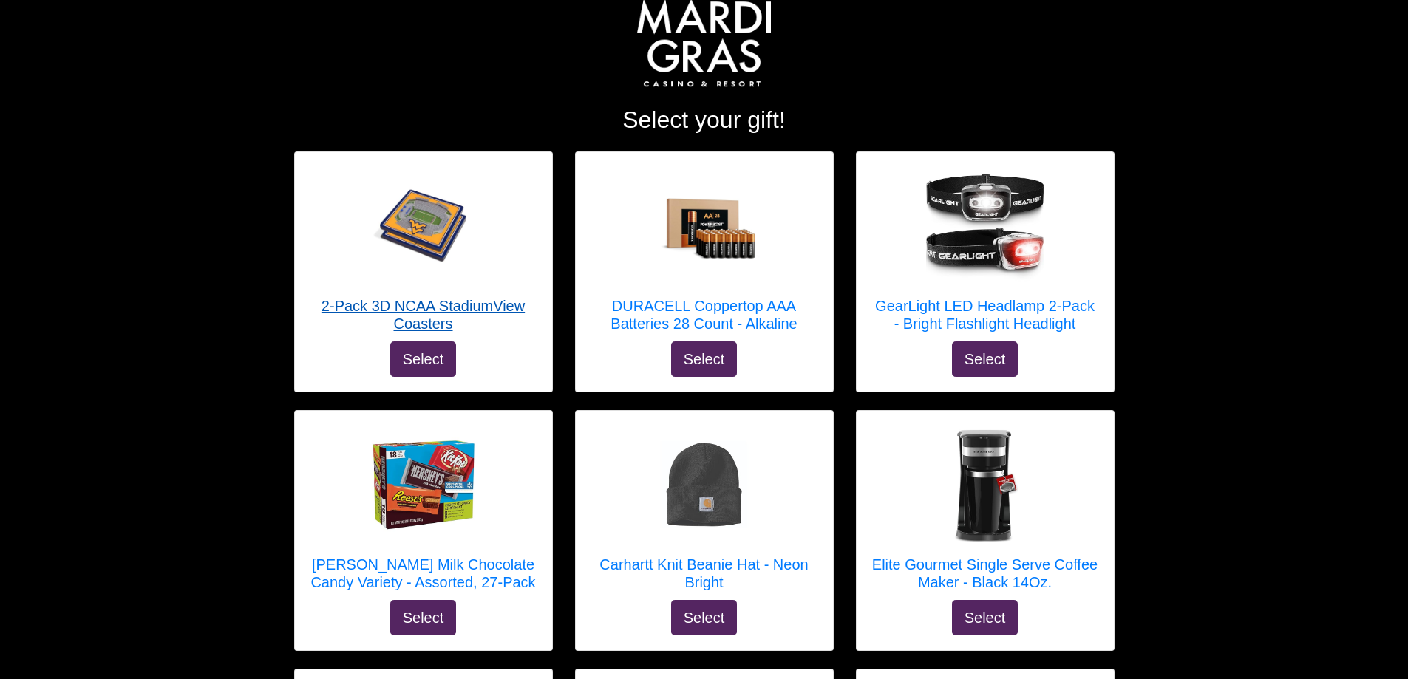
click at [408, 305] on h5 "2-Pack 3D NCAA StadiumView Coasters" at bounding box center [424, 314] width 228 height 35
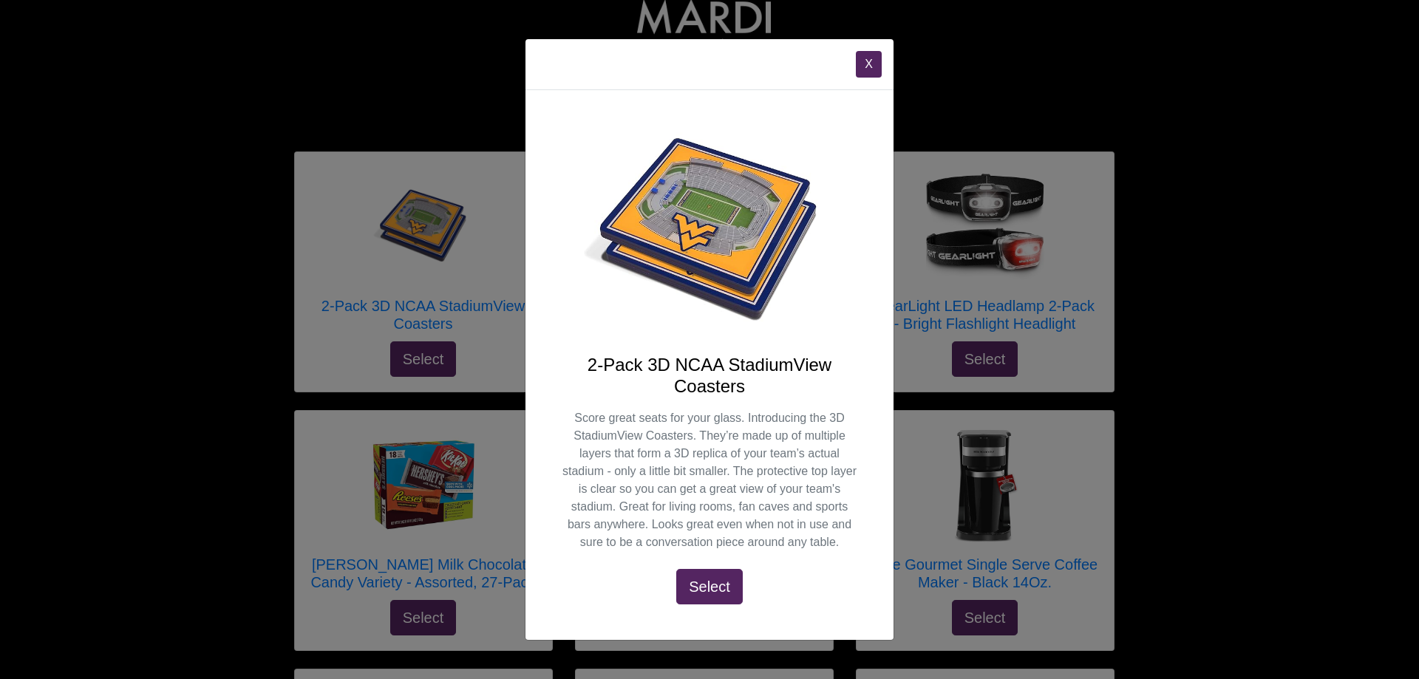
click at [724, 281] on img at bounding box center [709, 231] width 297 height 211
click at [723, 380] on h4 "2-Pack 3D NCAA StadiumView Coasters" at bounding box center [709, 376] width 297 height 43
click at [874, 68] on button "X" at bounding box center [869, 64] width 26 height 27
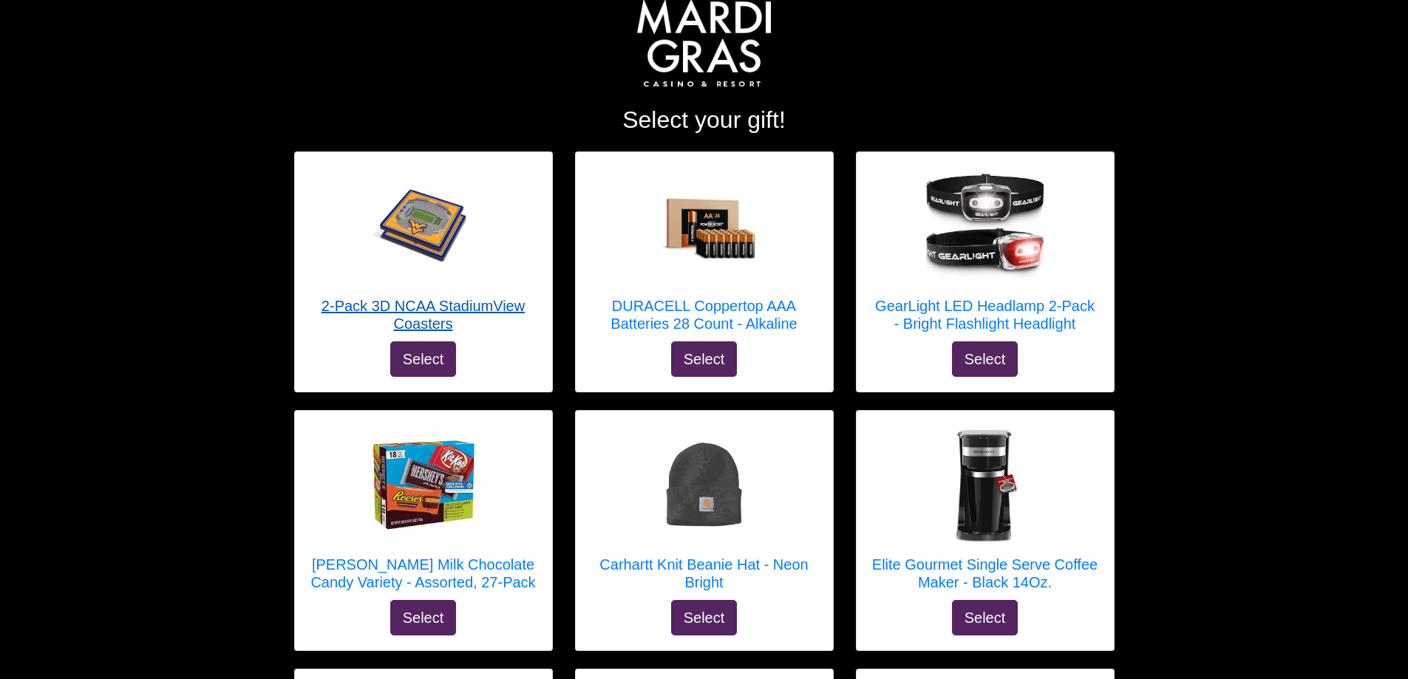
click at [423, 318] on h5 "2-Pack 3D NCAA StadiumView Coasters" at bounding box center [424, 314] width 228 height 35
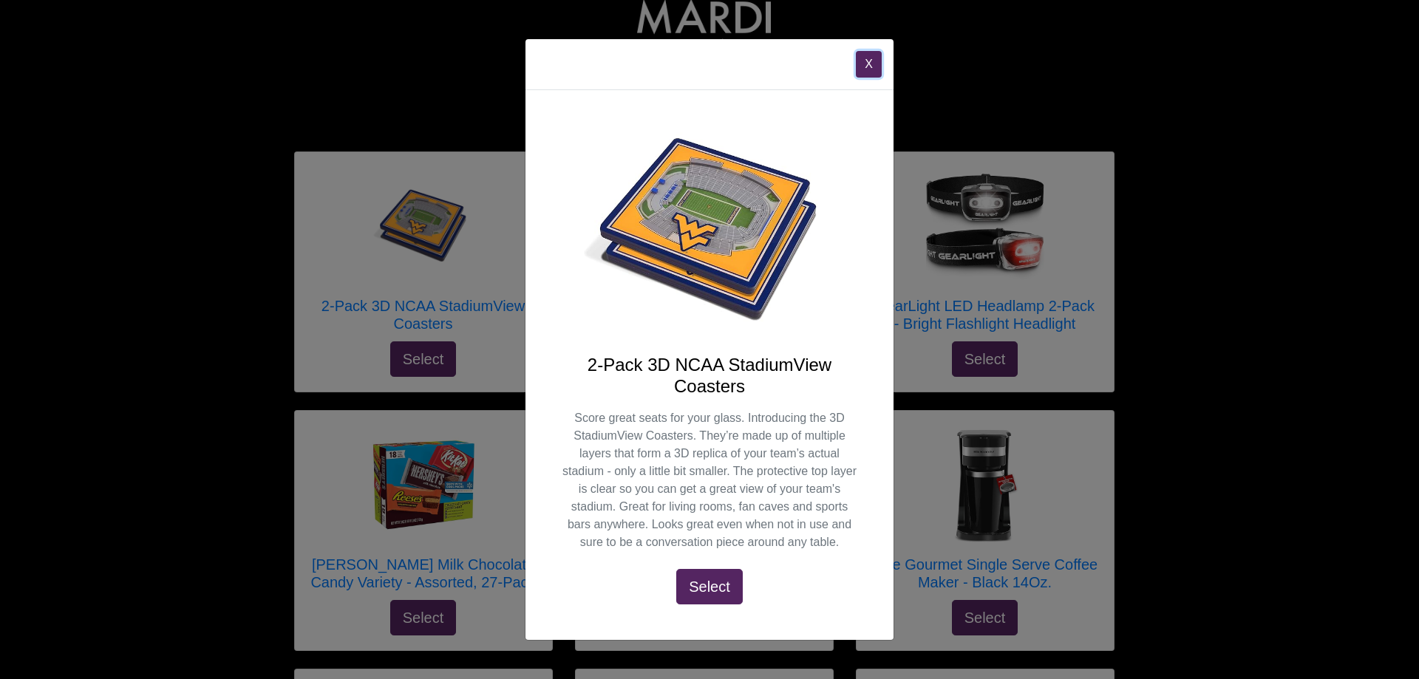
click at [863, 68] on button "X" at bounding box center [869, 64] width 26 height 27
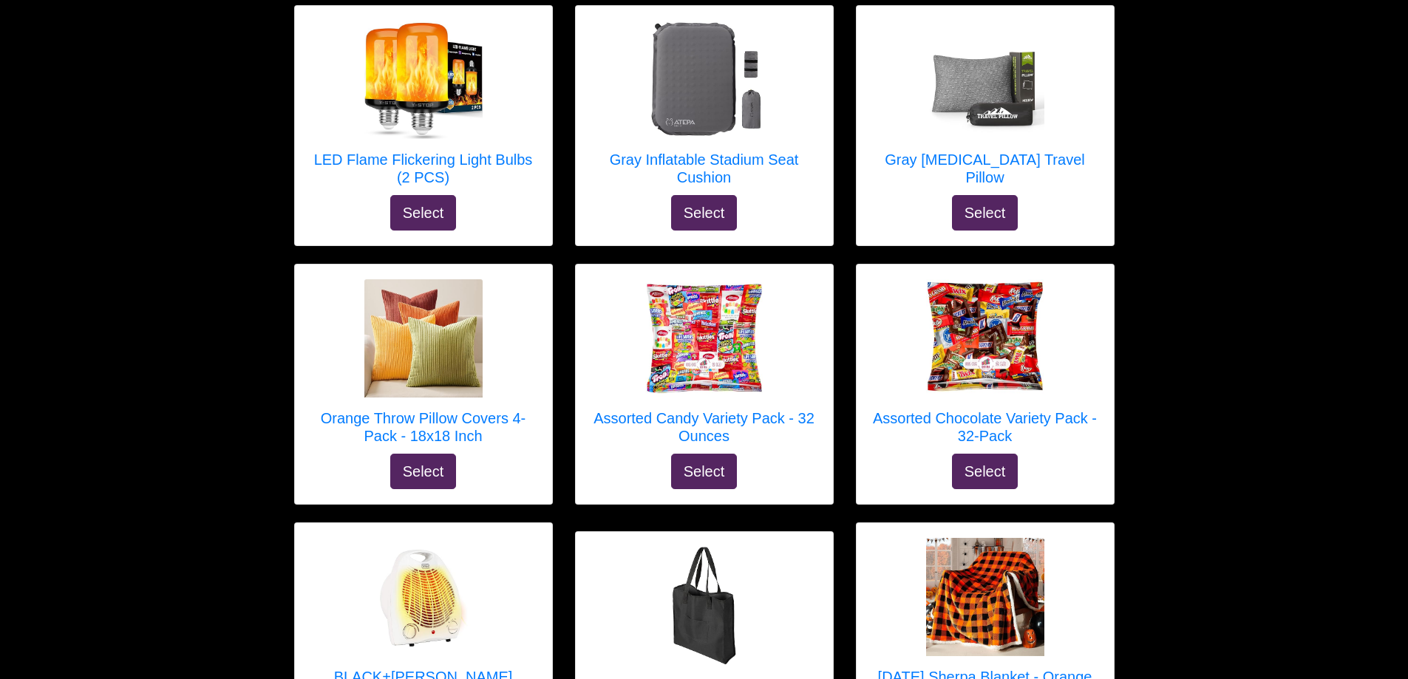
scroll to position [762, 0]
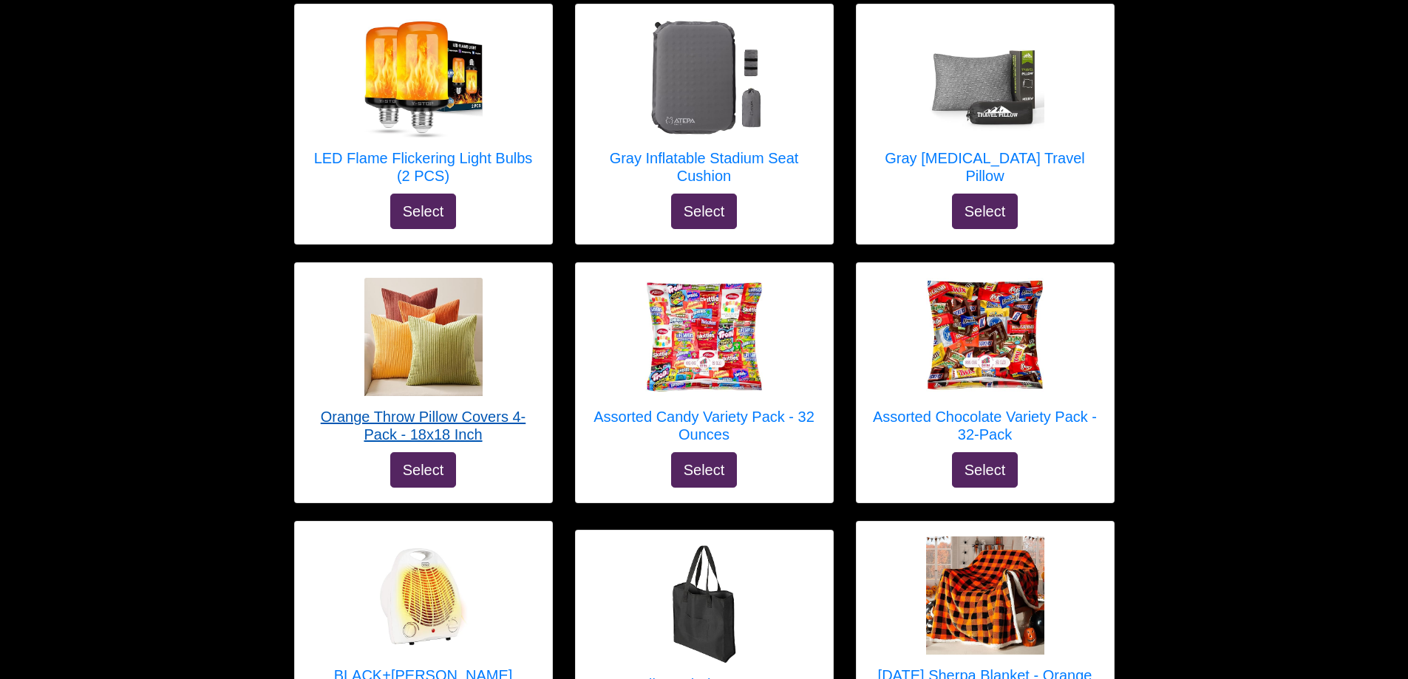
click at [401, 432] on h5 "Orange Throw Pillow Covers 4-Pack - 18x18 Inch" at bounding box center [424, 425] width 228 height 35
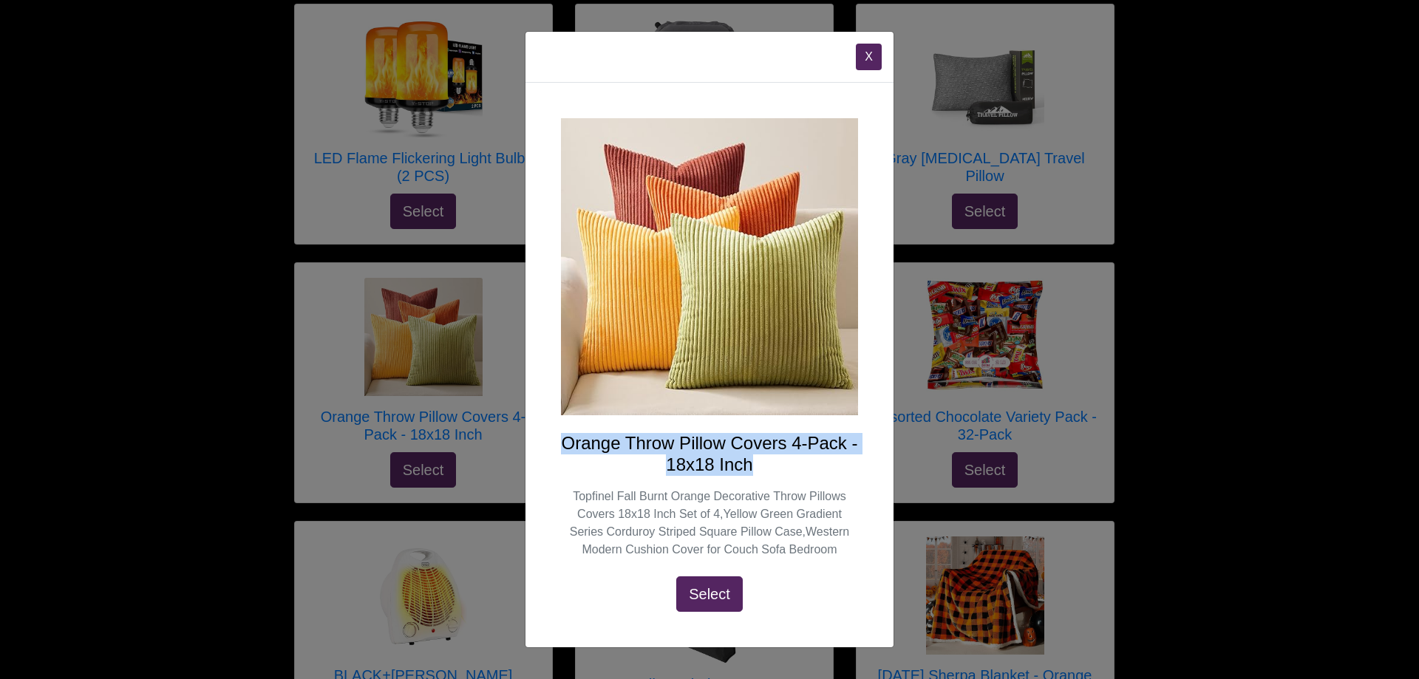
drag, startPoint x: 750, startPoint y: 462, endPoint x: 547, endPoint y: 444, distance: 203.4
click at [547, 444] on div "Orange Throw Pillow Covers 4-Pack - 18x18 Inch Topfinel Fall Burnt Orange Decor…" at bounding box center [710, 365] width 368 height 565
copy h4 "Orange Throw Pillow Covers 4-Pack - 18x18 Inch"
click at [866, 55] on button "X" at bounding box center [869, 57] width 26 height 27
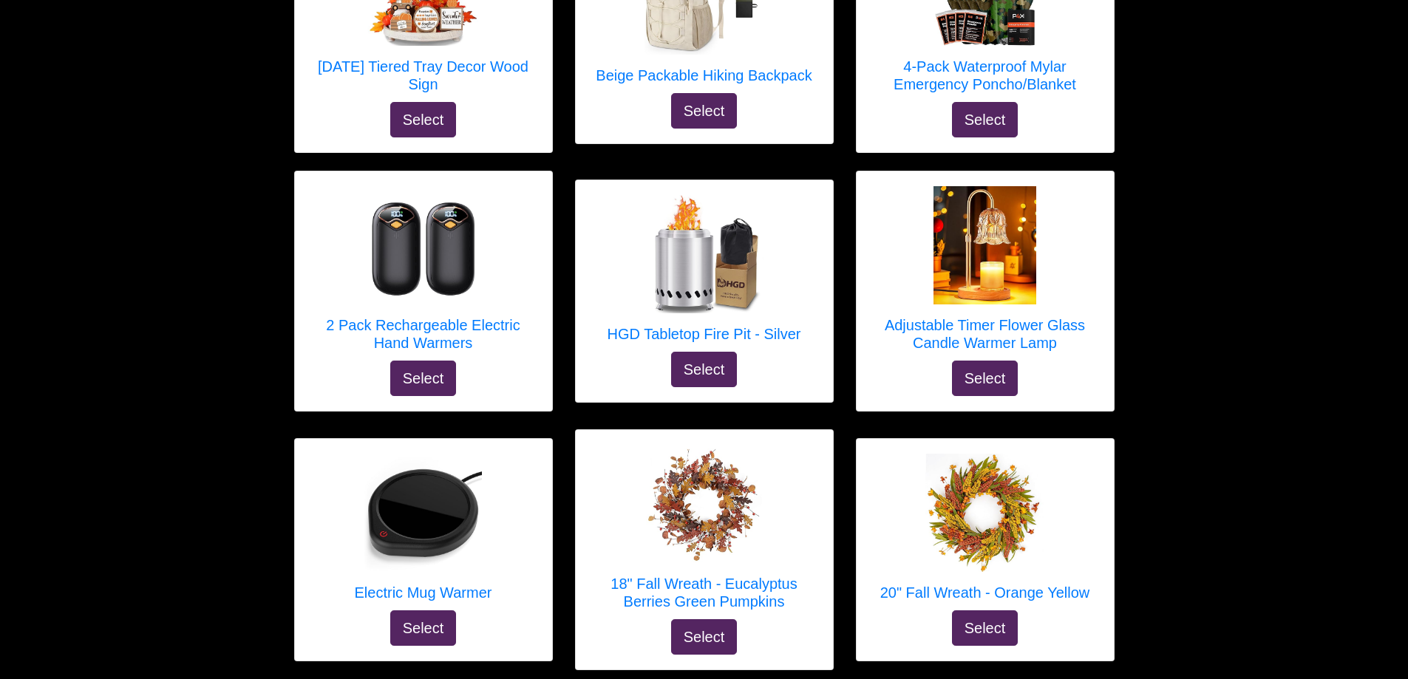
scroll to position [1626, 0]
